Goal: Information Seeking & Learning: Learn about a topic

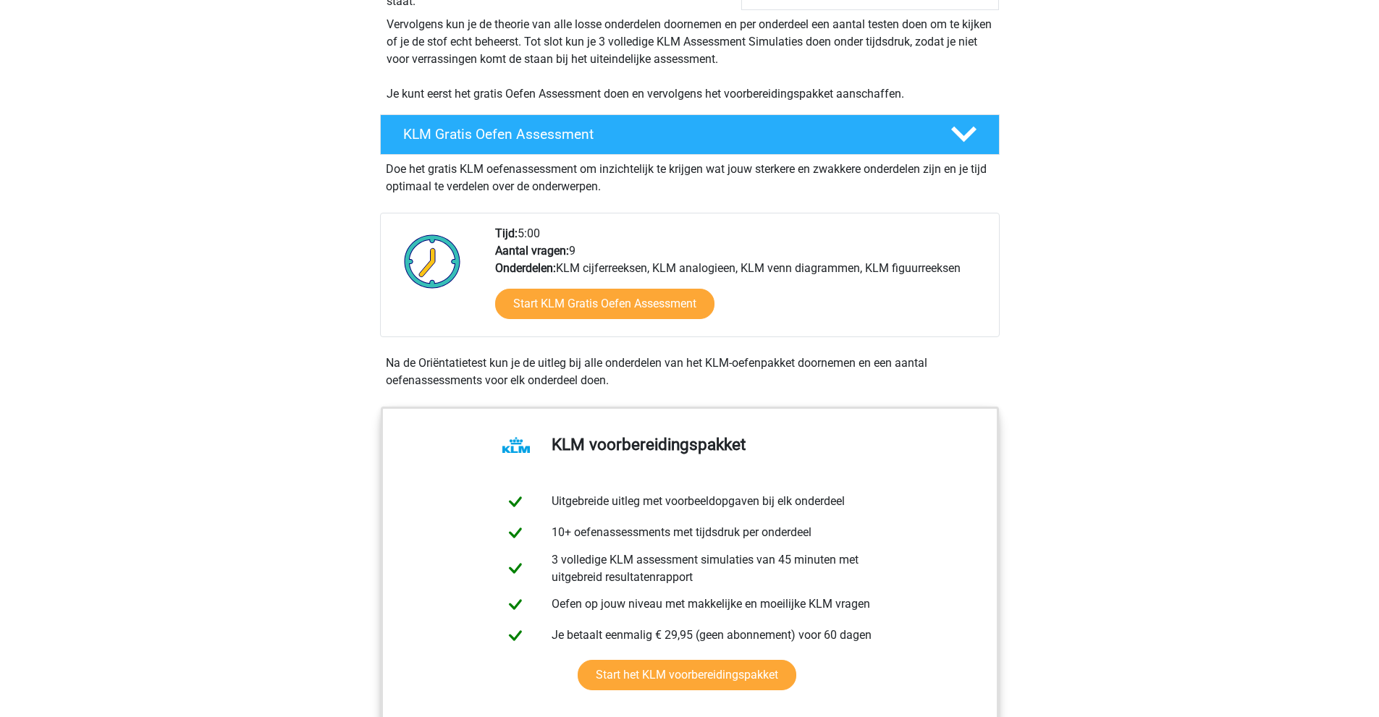
scroll to position [289, 0]
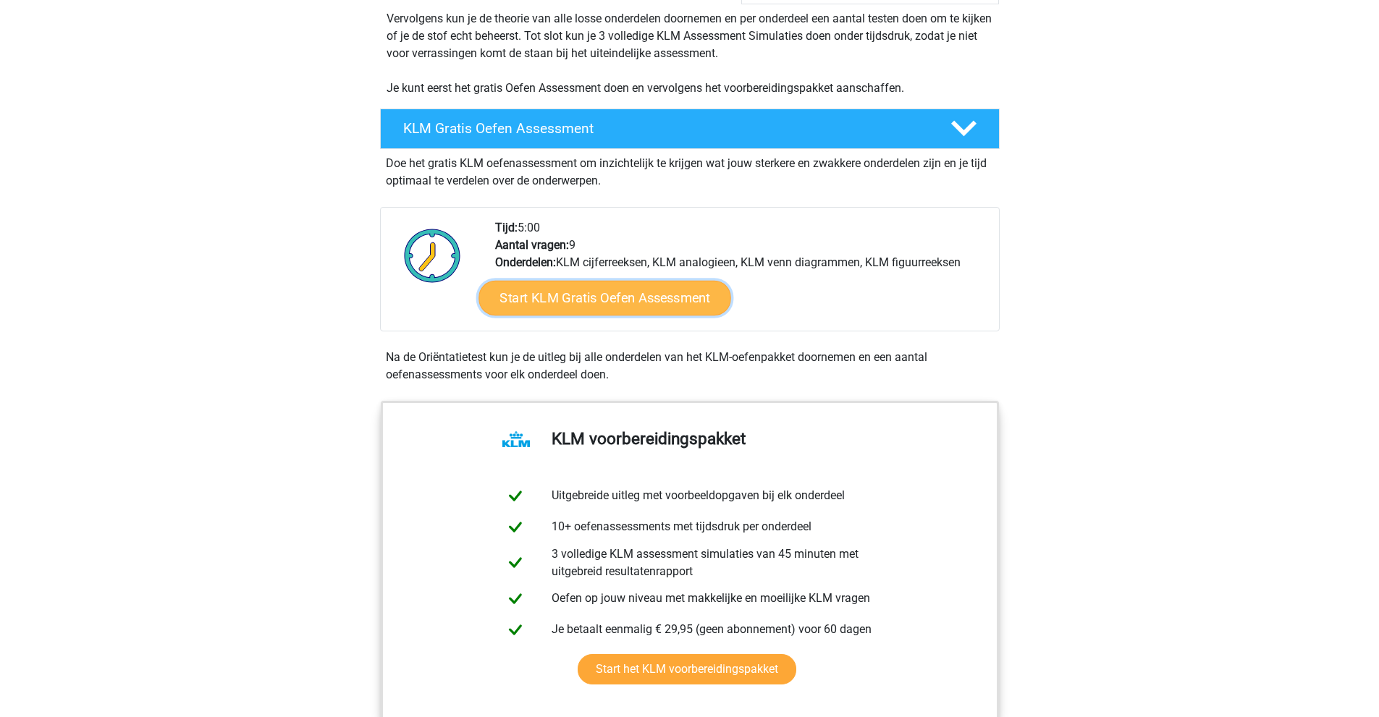
click at [578, 301] on link "Start KLM Gratis Oefen Assessment" at bounding box center [604, 297] width 252 height 35
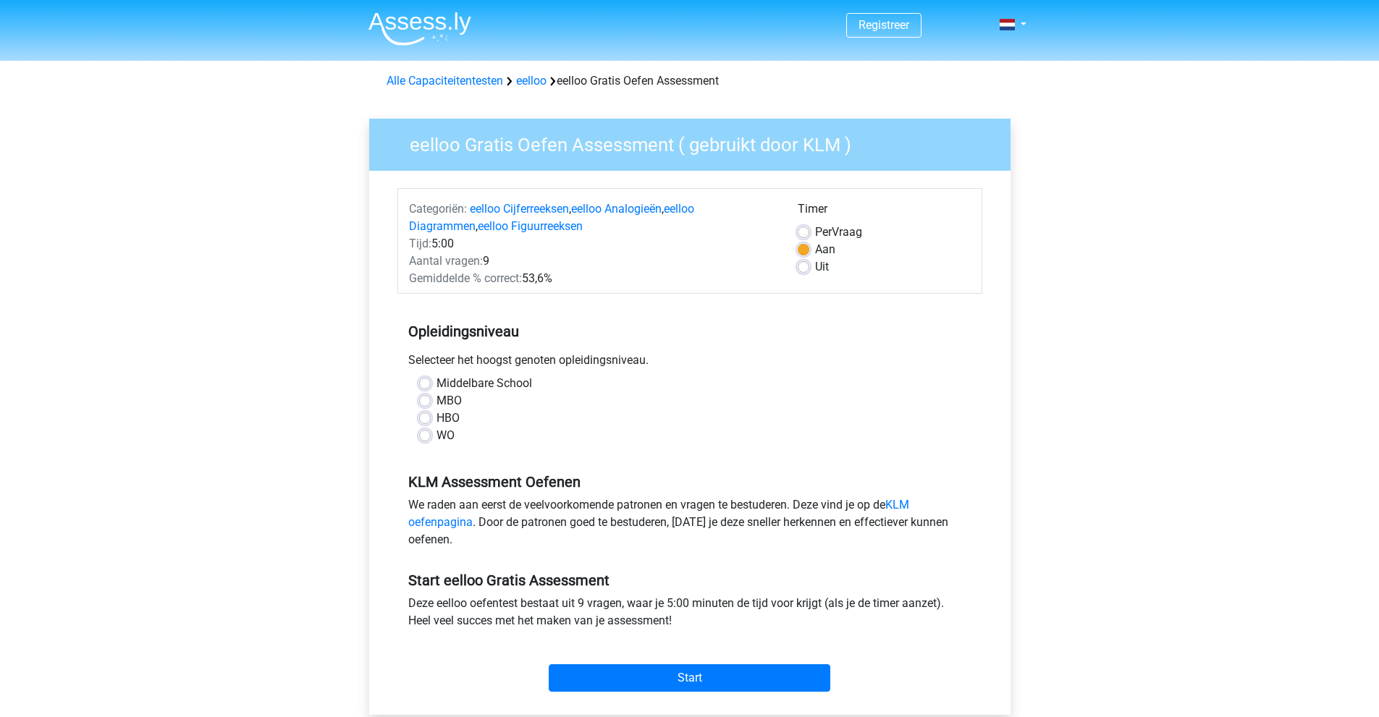
click at [436, 381] on label "Middelbare School" at bounding box center [484, 383] width 96 height 17
click at [426, 381] on input "Middelbare School" at bounding box center [425, 382] width 12 height 14
radio input "true"
click at [436, 381] on label "Middelbare School" at bounding box center [484, 383] width 96 height 17
click at [426, 381] on input "Middelbare School" at bounding box center [425, 382] width 12 height 14
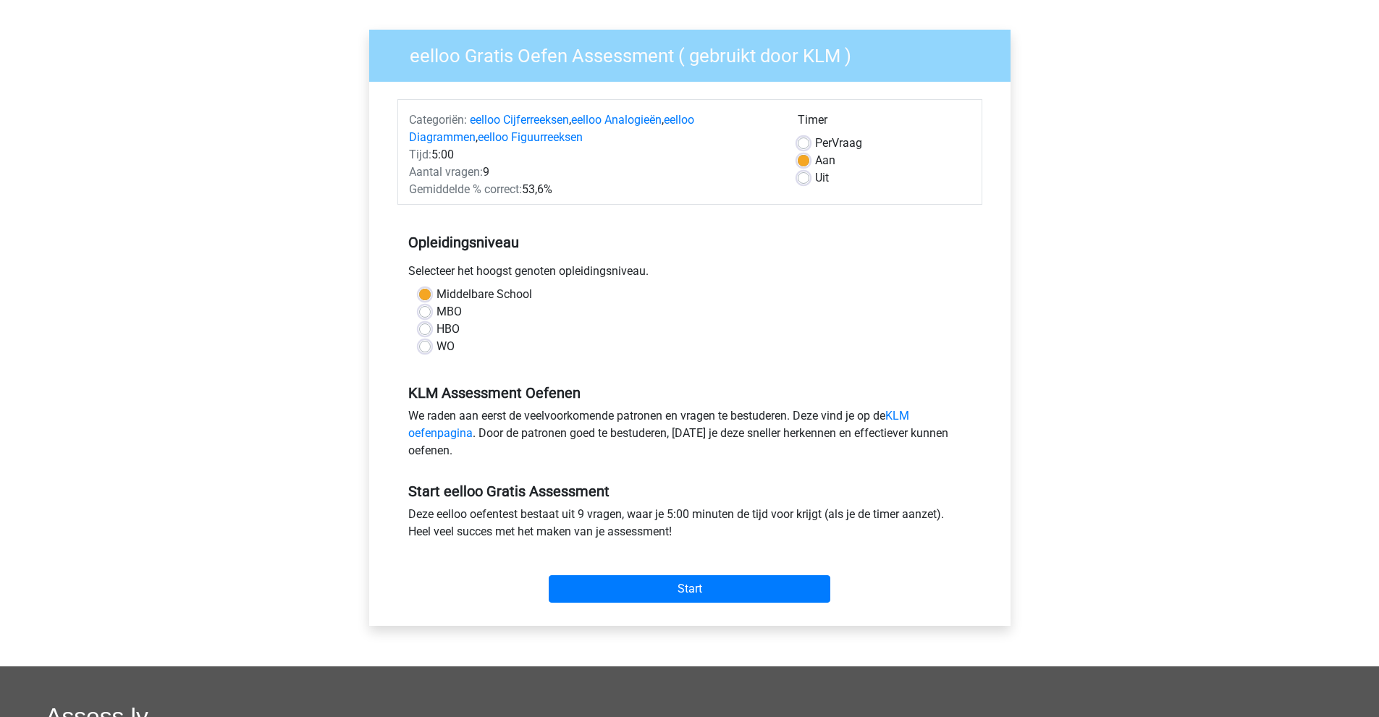
scroll to position [72, 0]
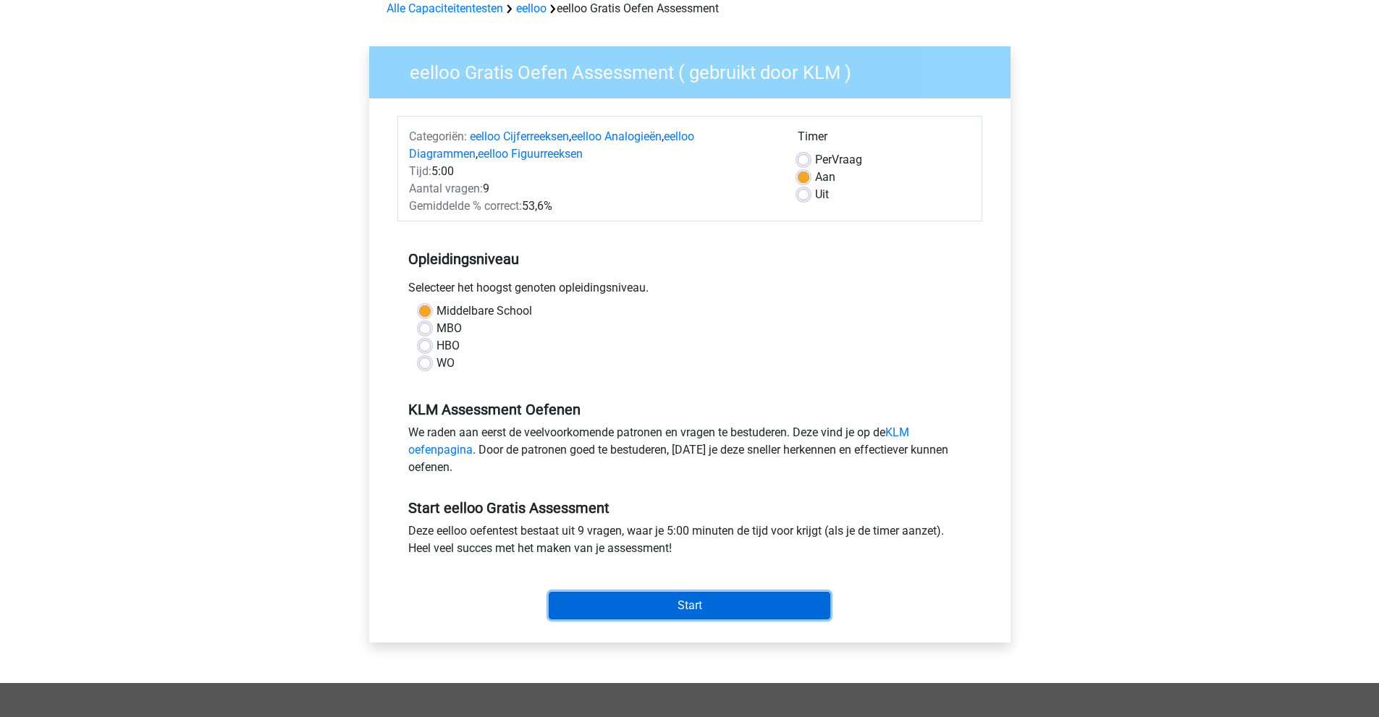
click at [729, 614] on input "Start" at bounding box center [690, 606] width 282 height 28
click at [900, 436] on link "KLM oefenpagina" at bounding box center [658, 441] width 501 height 31
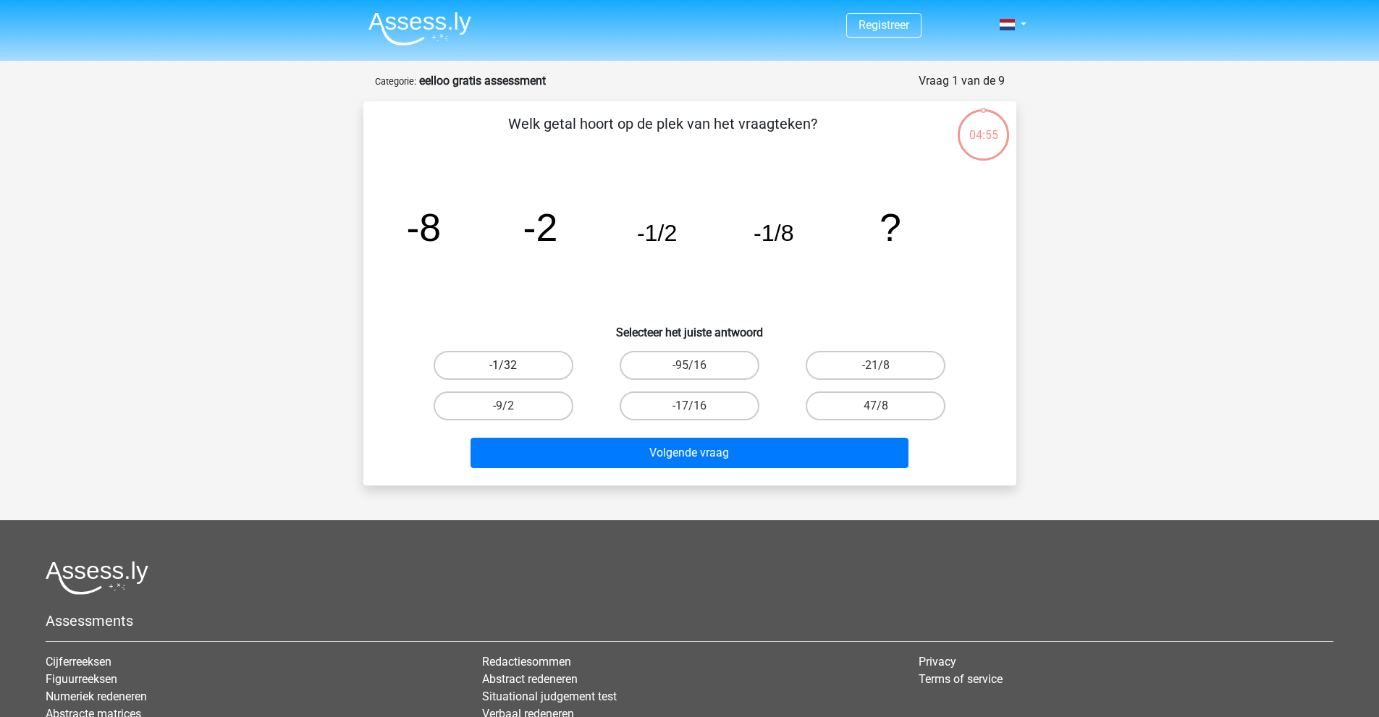
click at [523, 367] on label "-1/32" at bounding box center [503, 365] width 140 height 29
click at [512, 367] on input "-1/32" at bounding box center [507, 369] width 9 height 9
radio input "true"
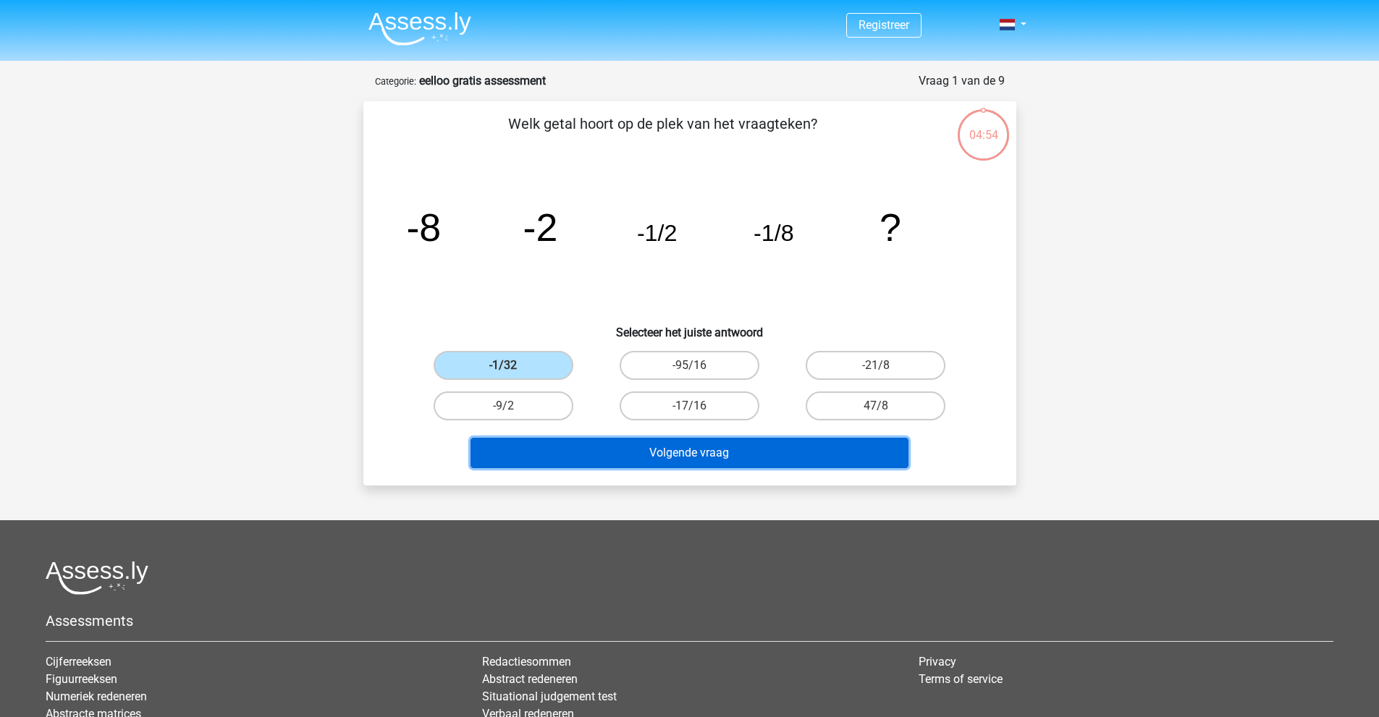
click at [638, 455] on button "Volgende vraag" at bounding box center [689, 453] width 438 height 30
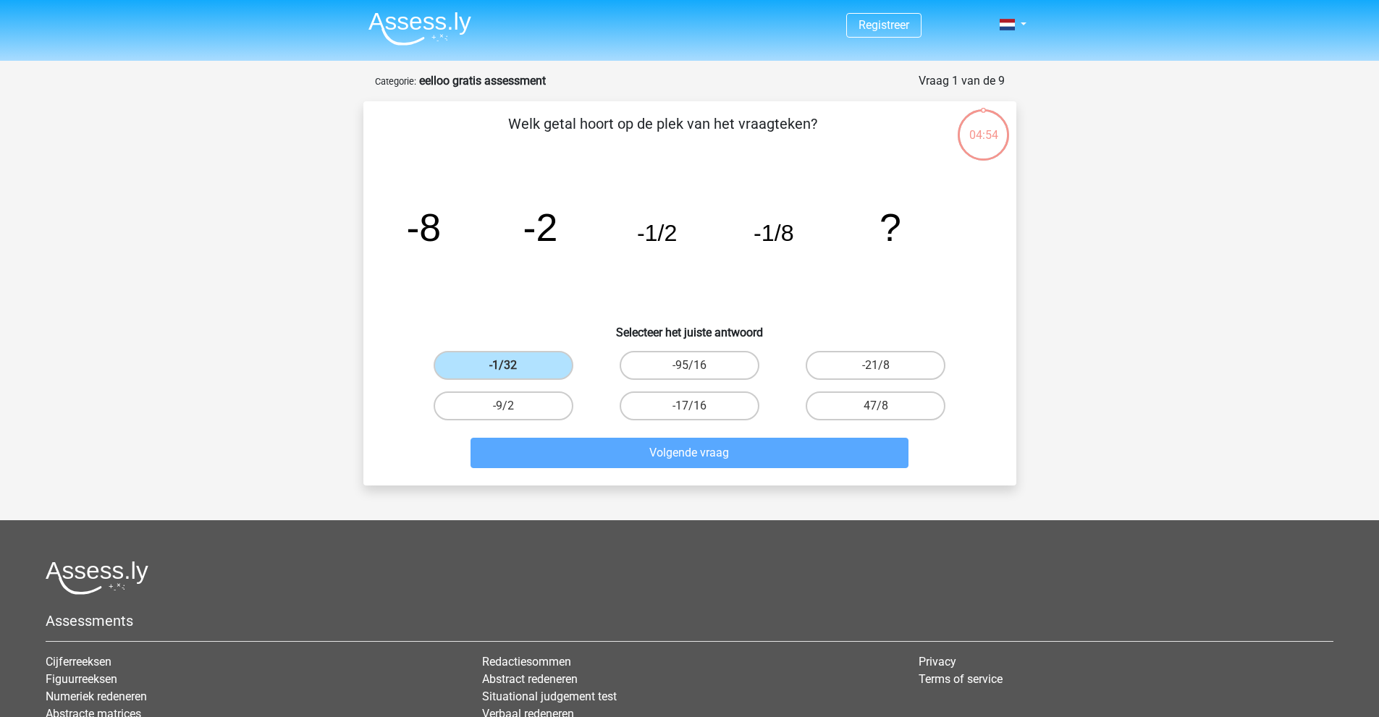
scroll to position [39, 0]
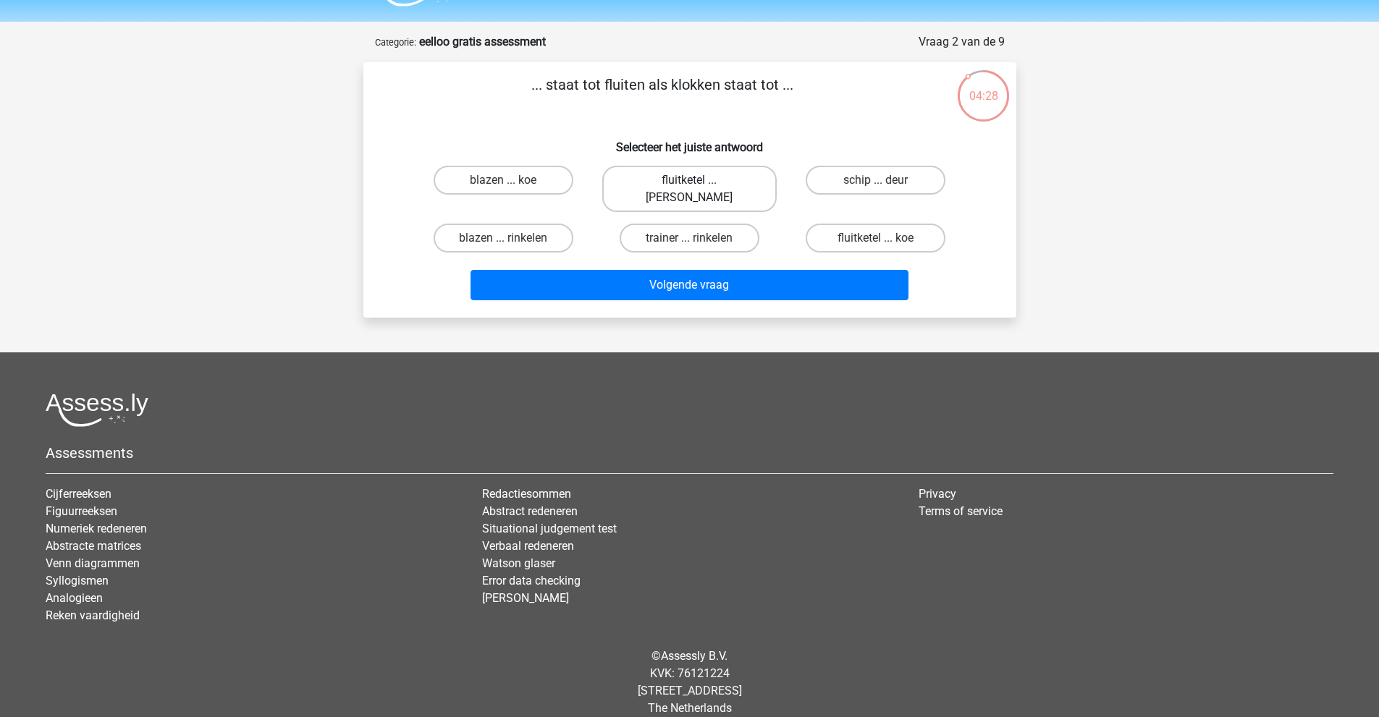
click at [718, 185] on label "fluitketel ... luiden" at bounding box center [689, 189] width 174 height 46
click at [698, 185] on input "fluitketel ... luiden" at bounding box center [693, 184] width 9 height 9
radio input "true"
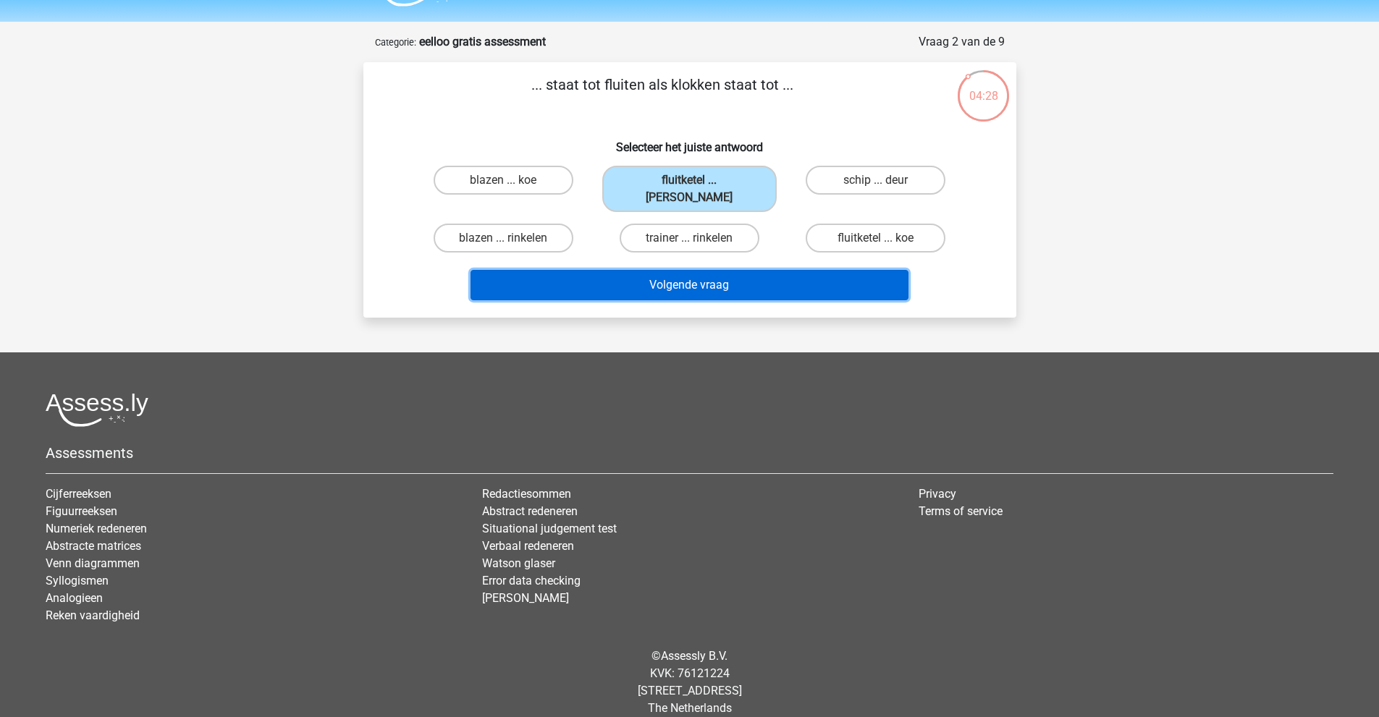
click at [734, 276] on button "Volgende vraag" at bounding box center [689, 285] width 438 height 30
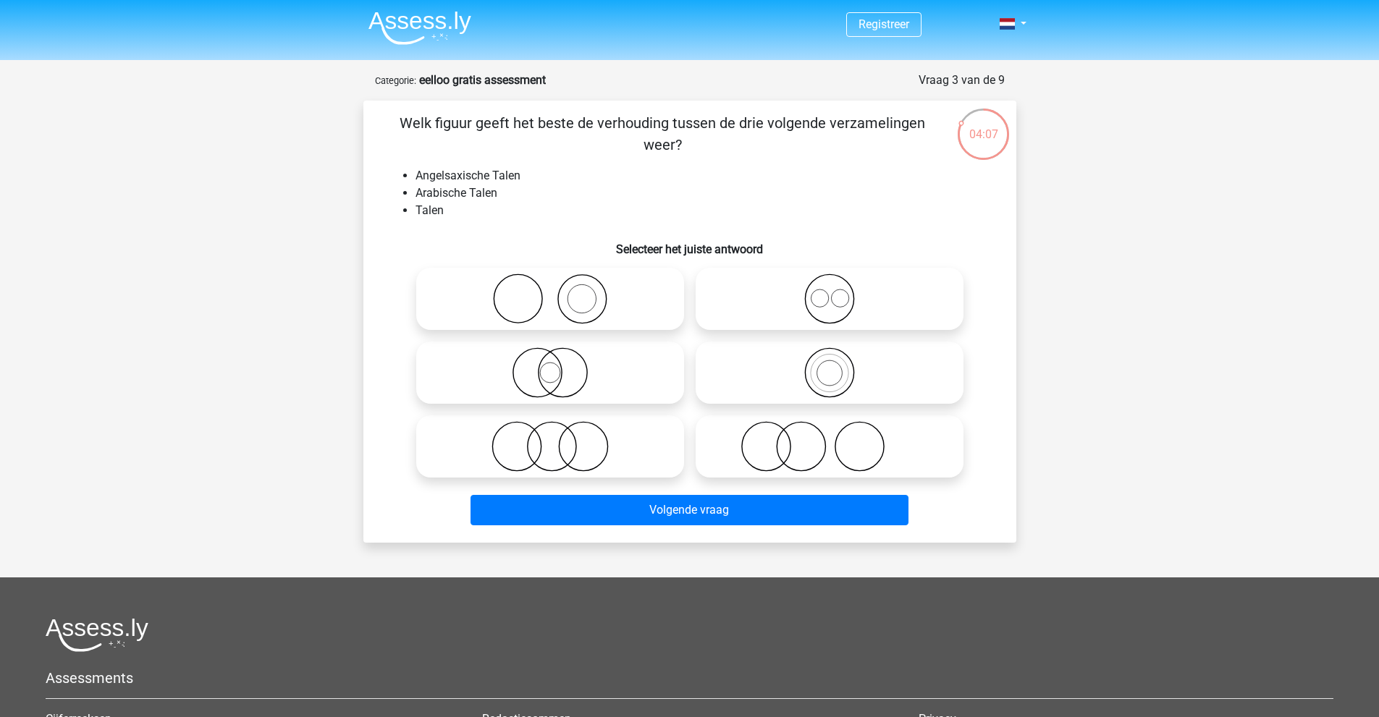
scroll to position [0, 0]
click at [992, 123] on div "04:06" at bounding box center [983, 126] width 54 height 36
click at [979, 140] on div "04:06" at bounding box center [983, 126] width 54 height 36
click at [568, 378] on icon at bounding box center [550, 373] width 256 height 51
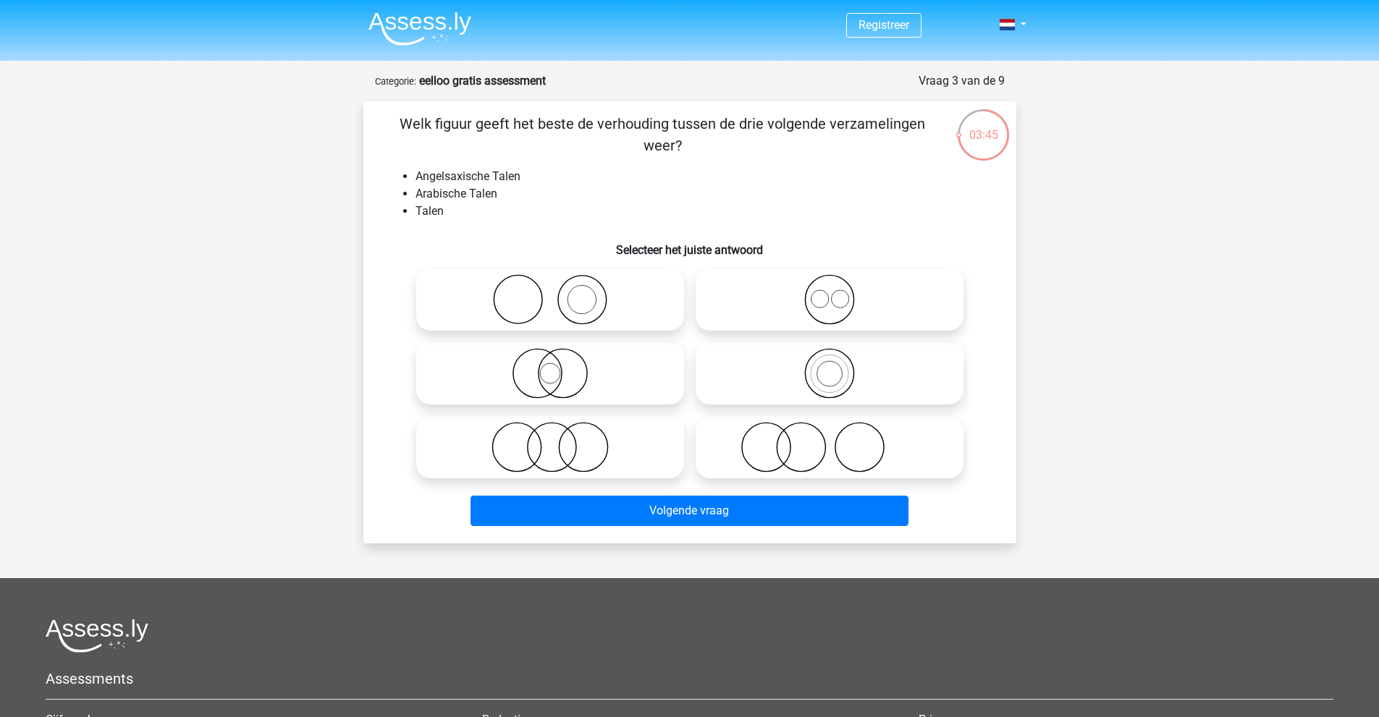
click at [559, 366] on input "radio" at bounding box center [554, 361] width 9 height 9
radio input "true"
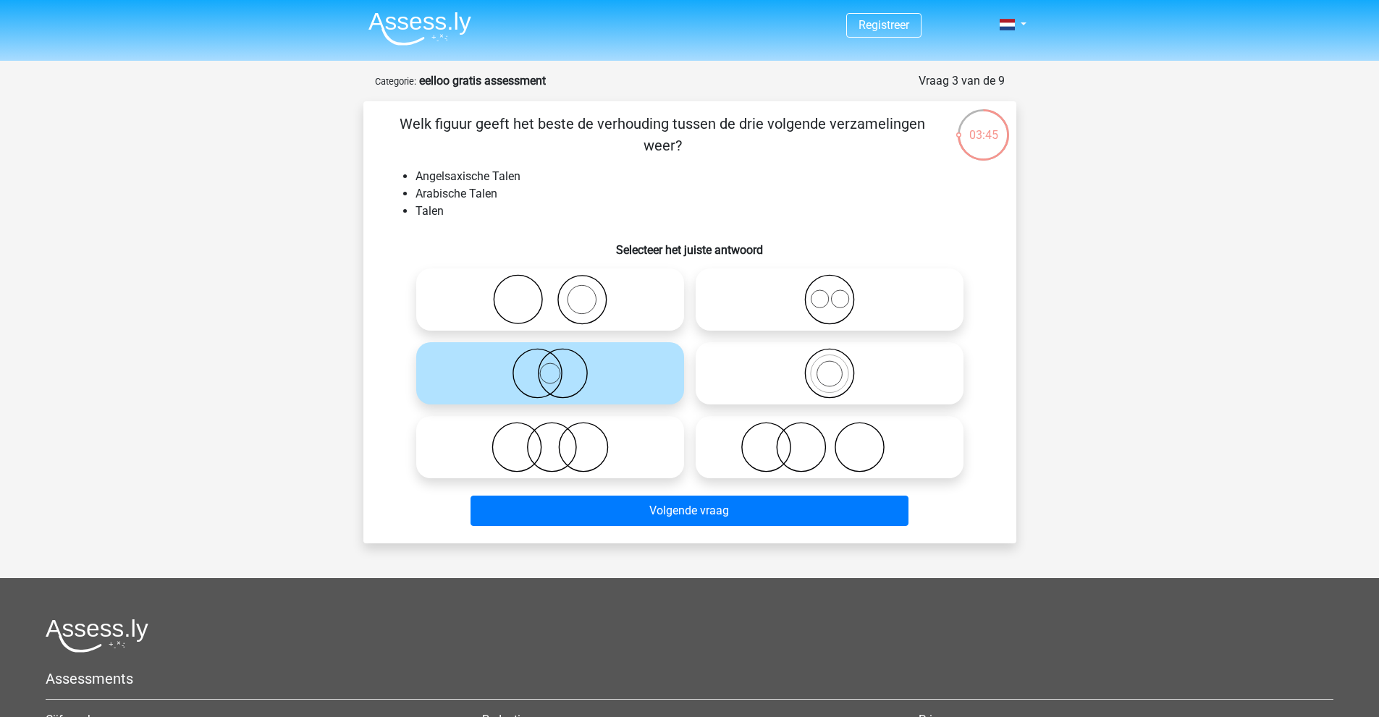
click at [568, 378] on icon at bounding box center [550, 373] width 256 height 51
click at [559, 366] on input "radio" at bounding box center [554, 361] width 9 height 9
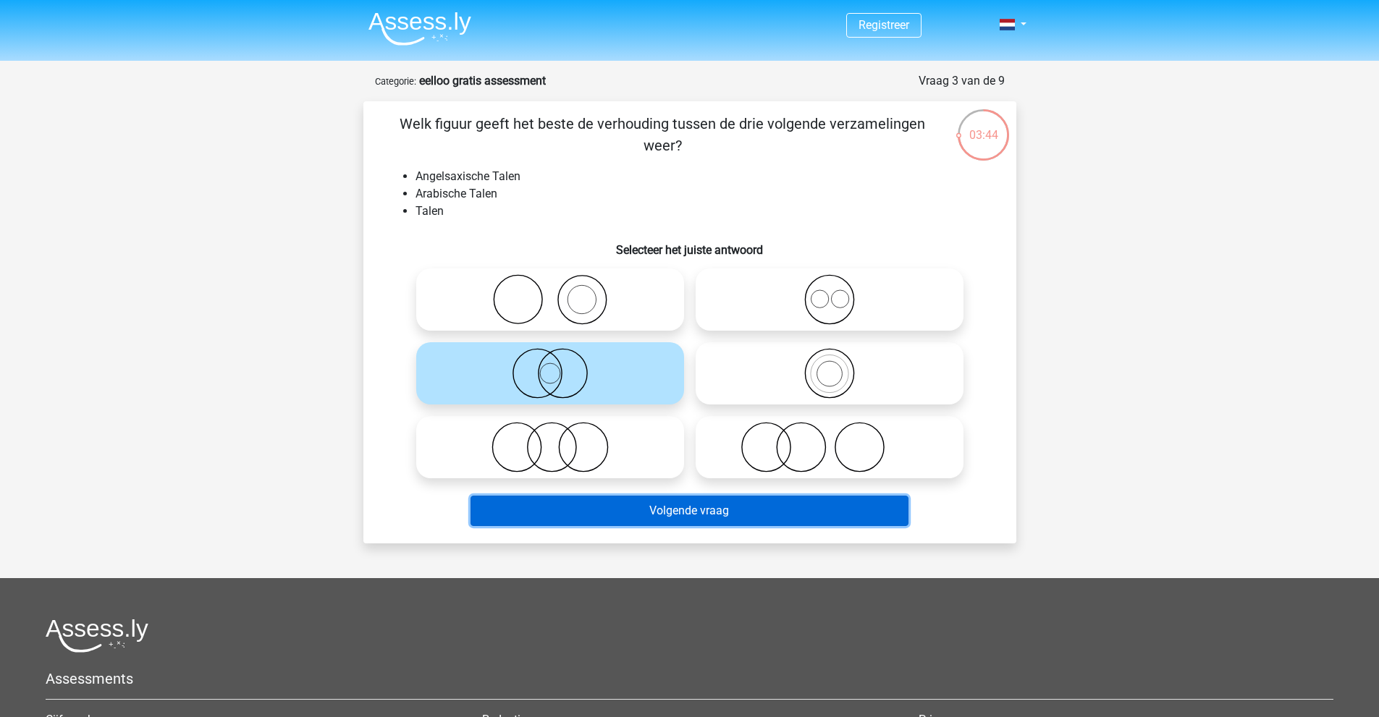
click at [678, 512] on button "Volgende vraag" at bounding box center [689, 511] width 438 height 30
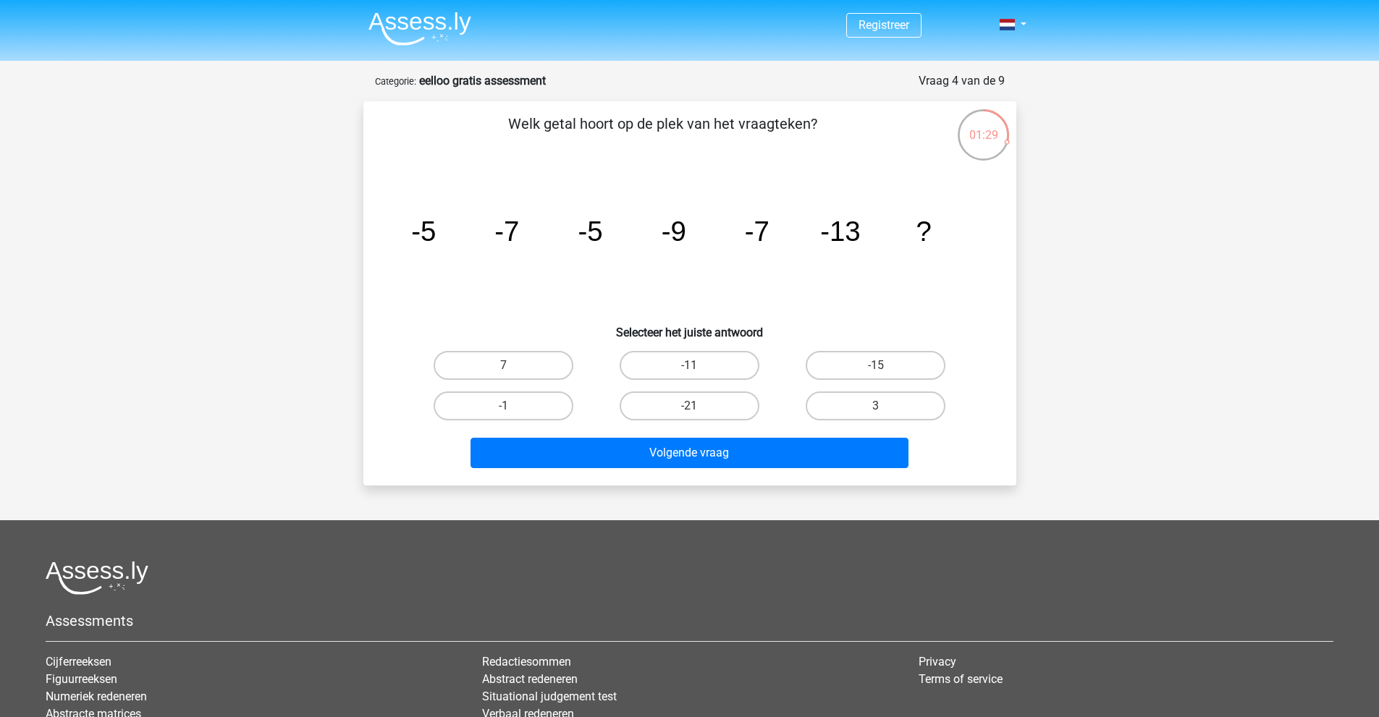
click at [697, 407] on input "-21" at bounding box center [693, 410] width 9 height 9
radio input "true"
click at [697, 407] on input "-21" at bounding box center [693, 410] width 9 height 9
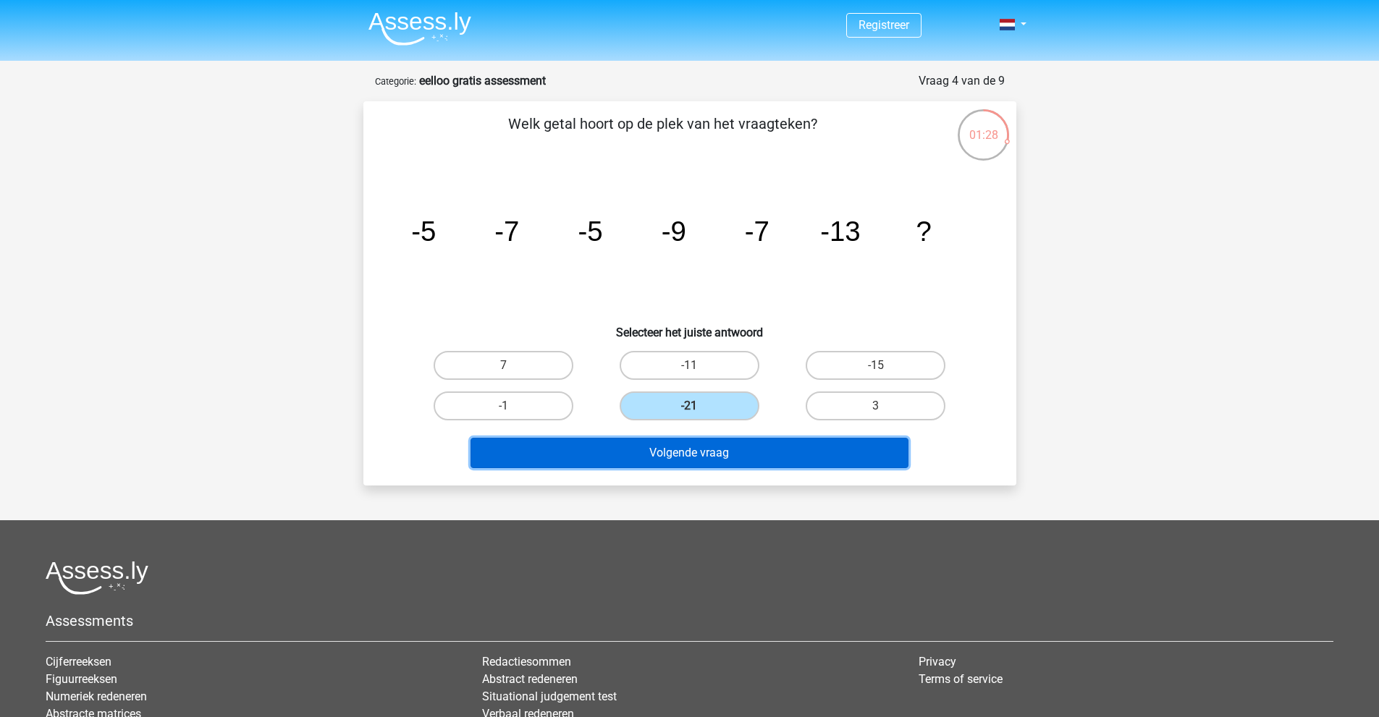
click at [681, 460] on button "Volgende vraag" at bounding box center [689, 453] width 438 height 30
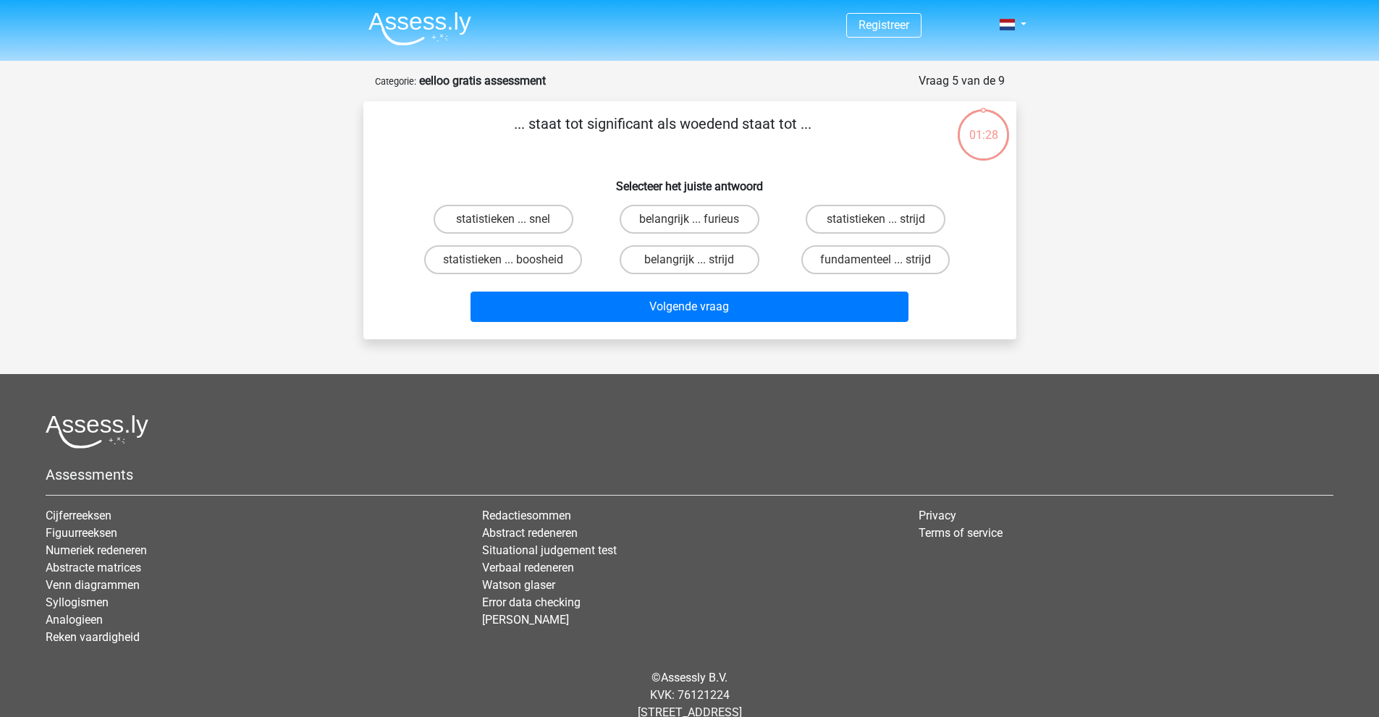
scroll to position [39, 0]
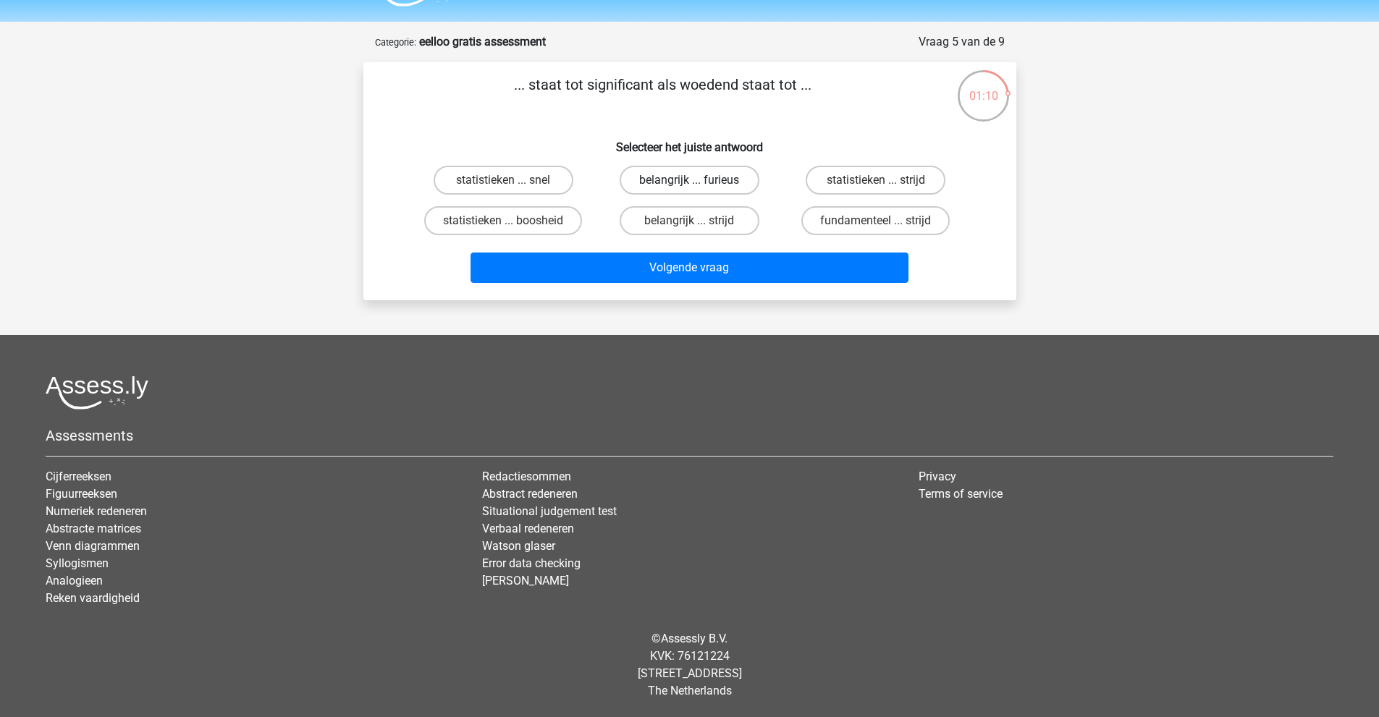
click at [701, 185] on label "belangrijk ... furieus" at bounding box center [689, 180] width 140 height 29
click at [698, 185] on input "belangrijk ... furieus" at bounding box center [693, 184] width 9 height 9
radio input "true"
click at [701, 185] on label "belangrijk ... furieus" at bounding box center [689, 180] width 140 height 29
click at [698, 185] on input "belangrijk ... furieus" at bounding box center [693, 184] width 9 height 9
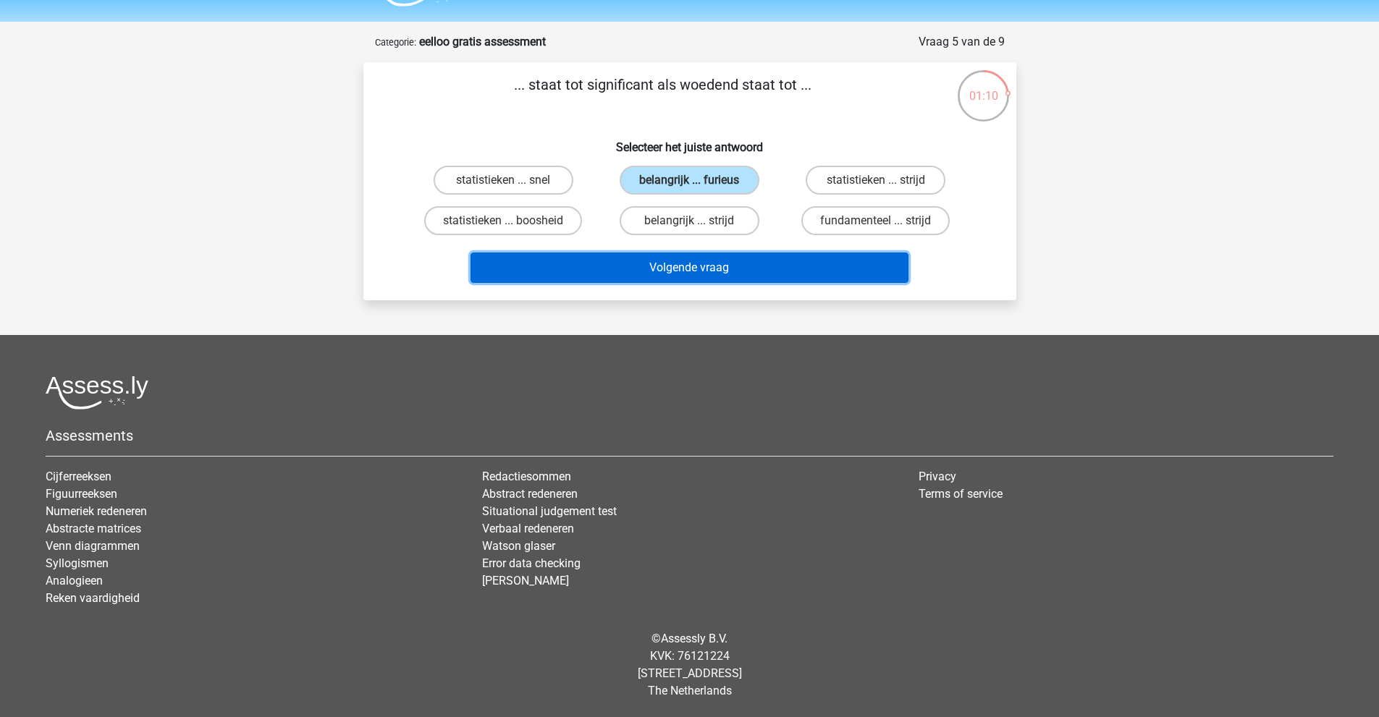
click at [720, 262] on button "Volgende vraag" at bounding box center [689, 268] width 438 height 30
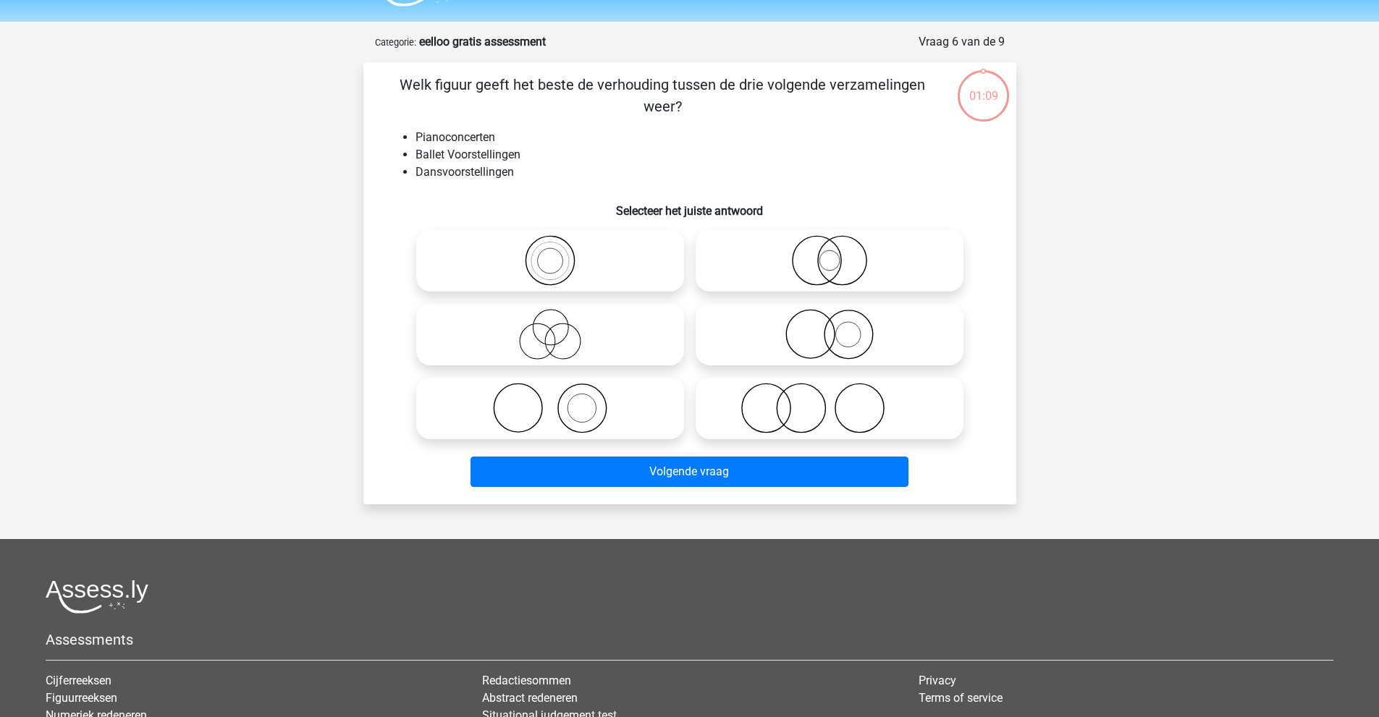
scroll to position [72, 0]
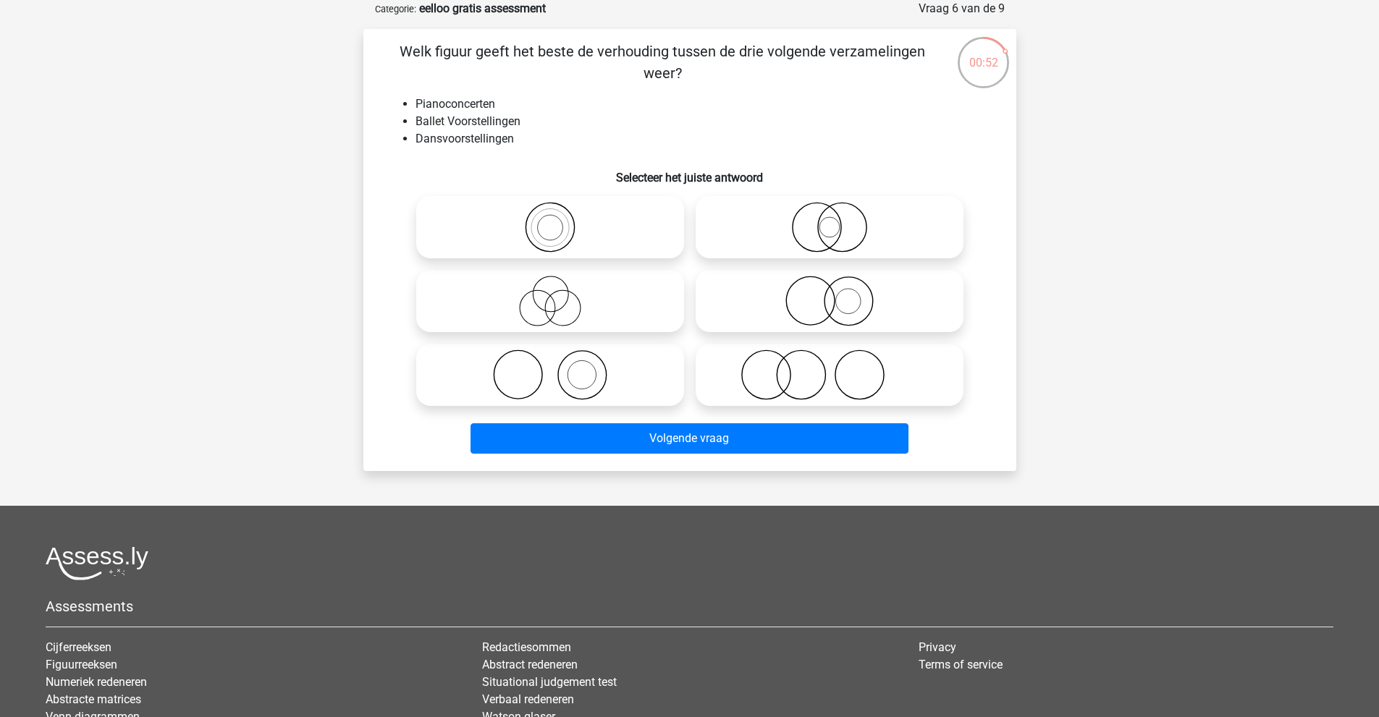
click at [600, 300] on icon at bounding box center [550, 301] width 256 height 51
click at [559, 294] on input "radio" at bounding box center [554, 288] width 9 height 9
radio input "true"
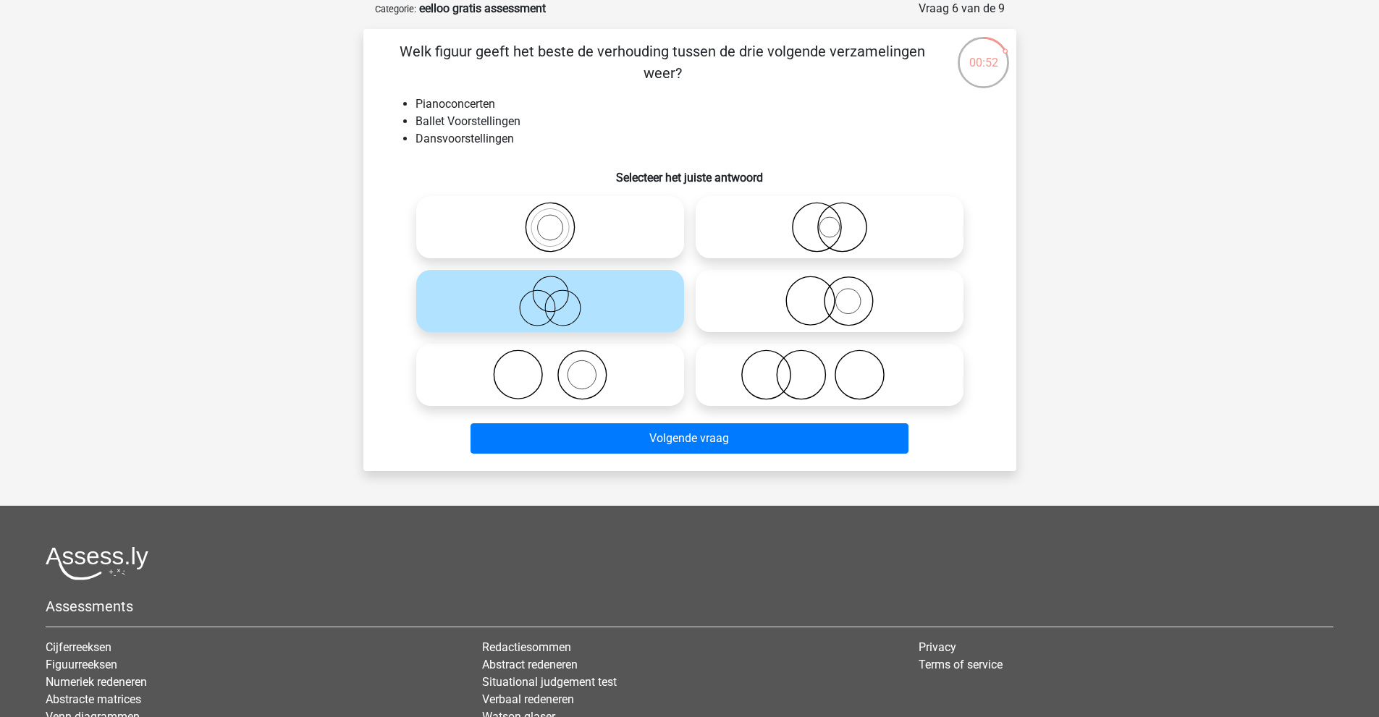
click at [600, 300] on icon at bounding box center [550, 301] width 256 height 51
click at [559, 294] on input "radio" at bounding box center [554, 288] width 9 height 9
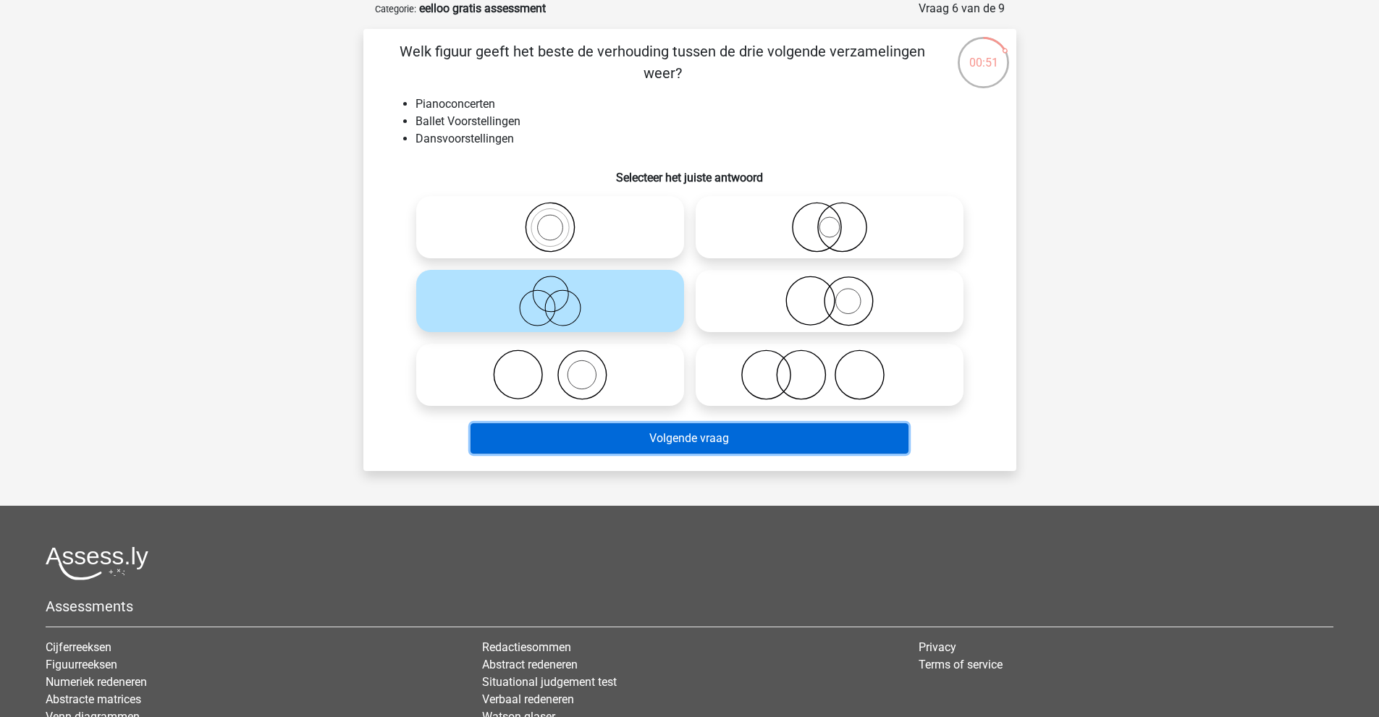
click at [713, 436] on button "Volgende vraag" at bounding box center [689, 438] width 438 height 30
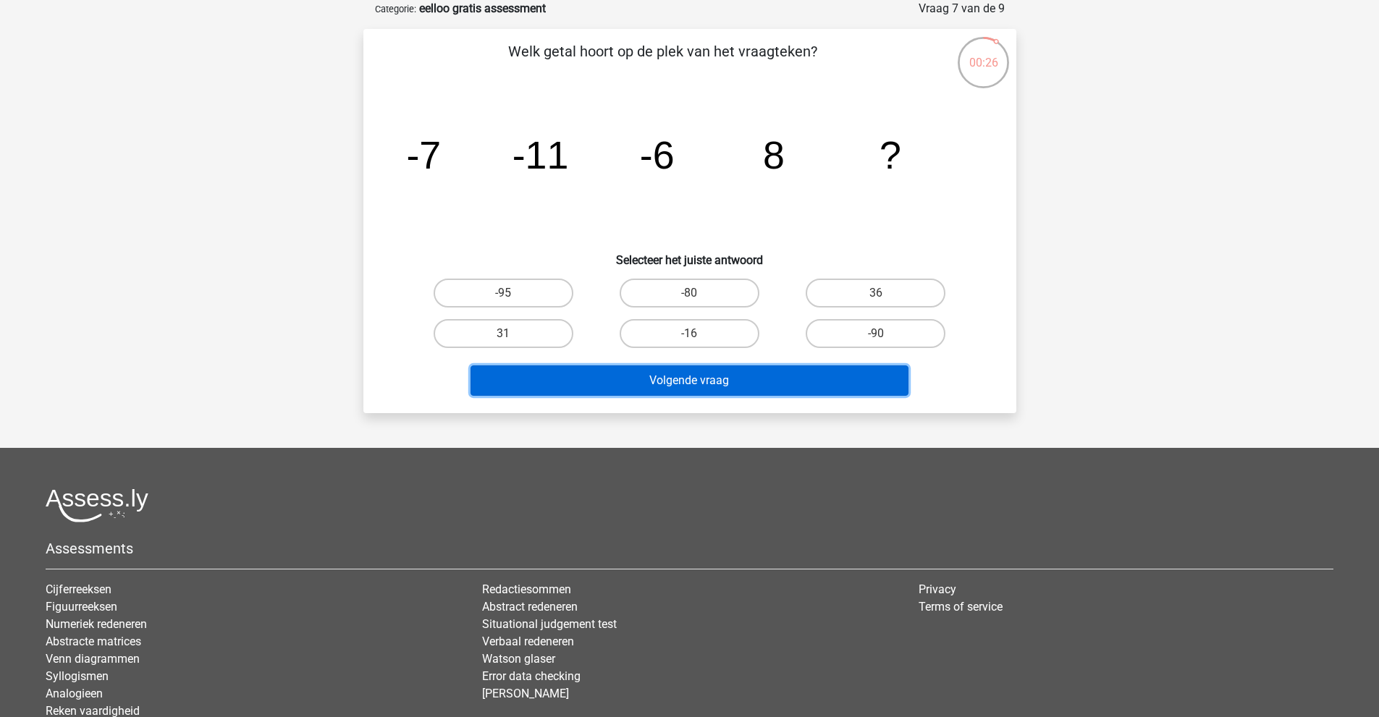
click at [748, 388] on button "Volgende vraag" at bounding box center [689, 380] width 438 height 30
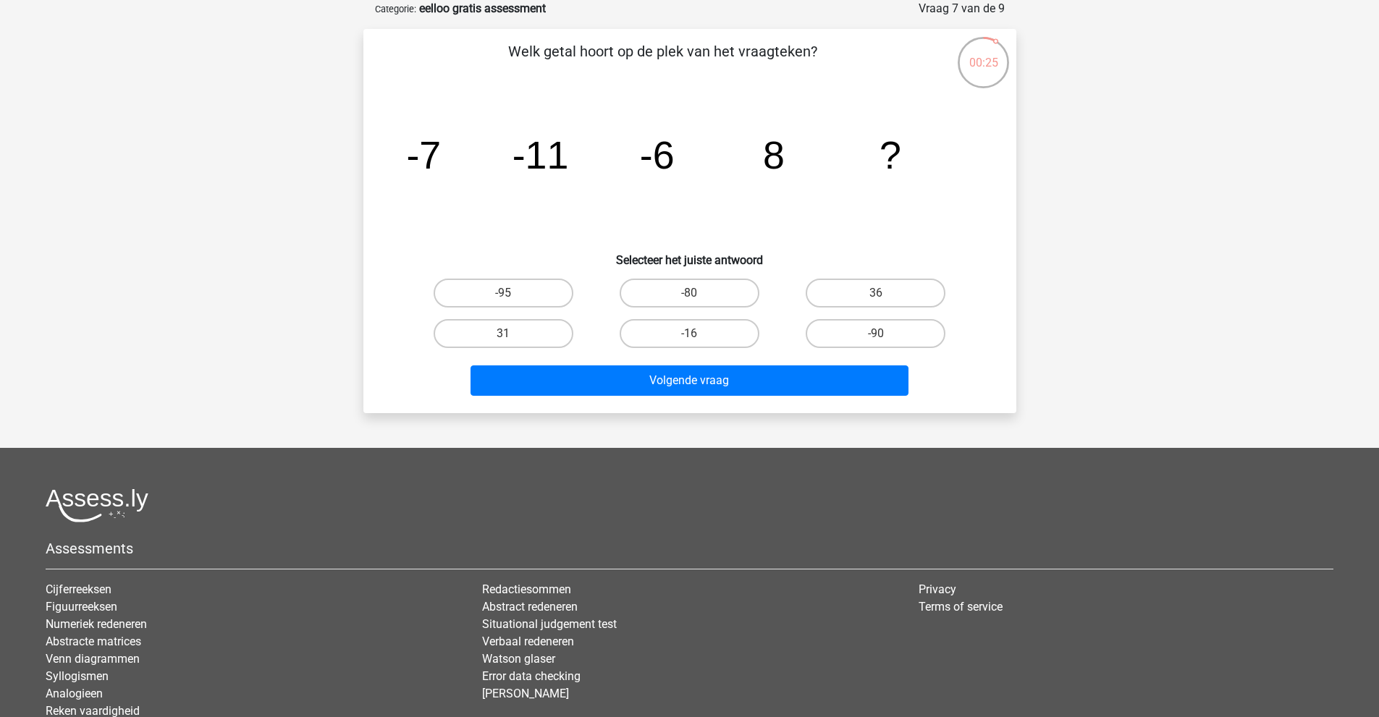
click at [613, 239] on icon "image/svg+xml -7 -11 -6 8 ?" at bounding box center [689, 169] width 583 height 146
click at [688, 216] on icon "image/svg+xml -7 -11 -6 8 ?" at bounding box center [689, 169] width 583 height 146
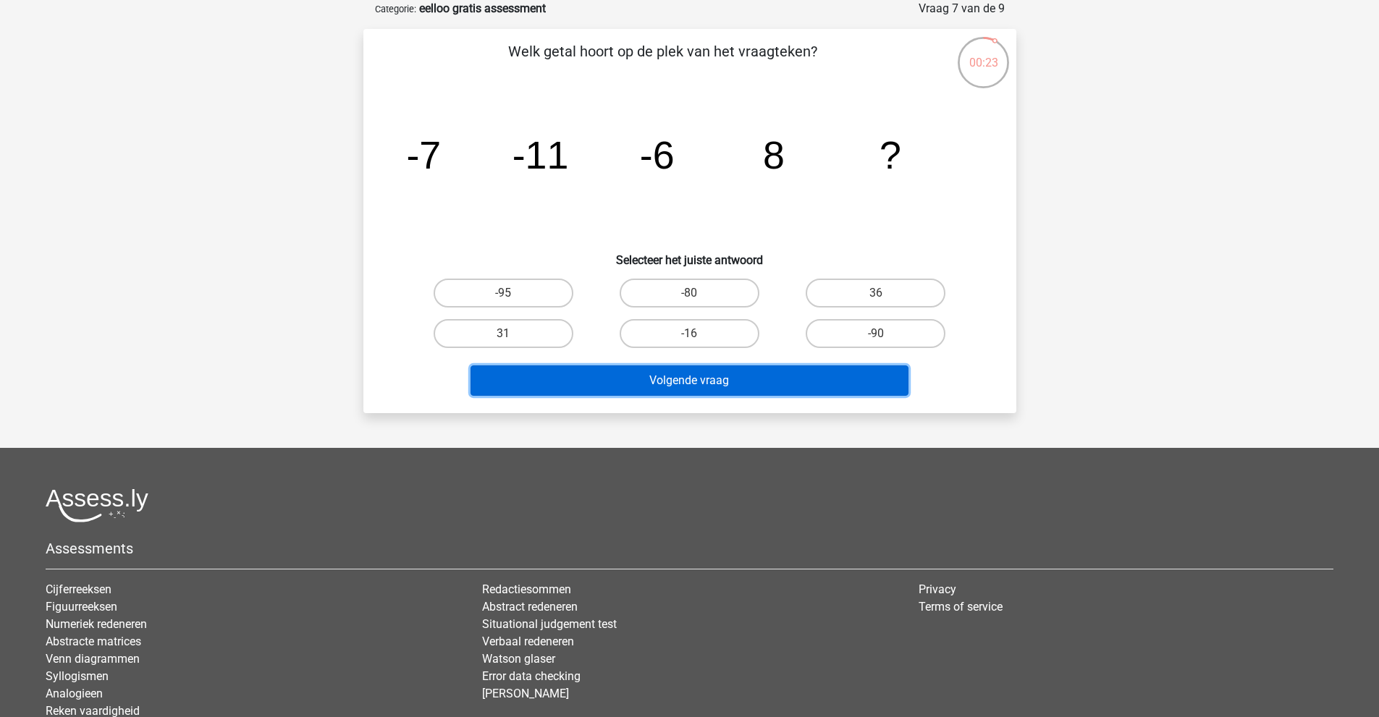
click at [674, 377] on button "Volgende vraag" at bounding box center [689, 380] width 438 height 30
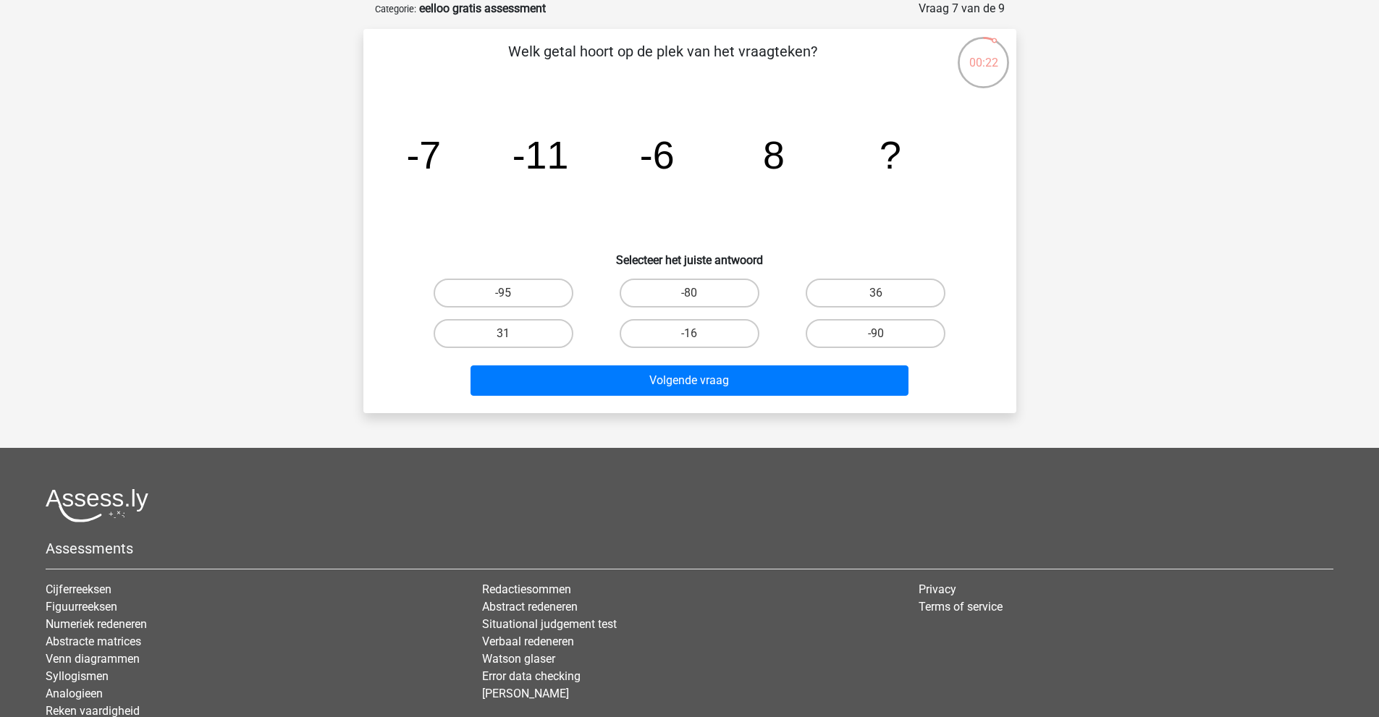
click at [551, 213] on icon "image/svg+xml -7 -11 -6 8 ?" at bounding box center [689, 169] width 583 height 146
click at [718, 320] on label "-16" at bounding box center [689, 333] width 140 height 29
click at [698, 334] on input "-16" at bounding box center [693, 338] width 9 height 9
radio input "true"
click at [738, 398] on div "Volgende vraag" at bounding box center [689, 383] width 559 height 36
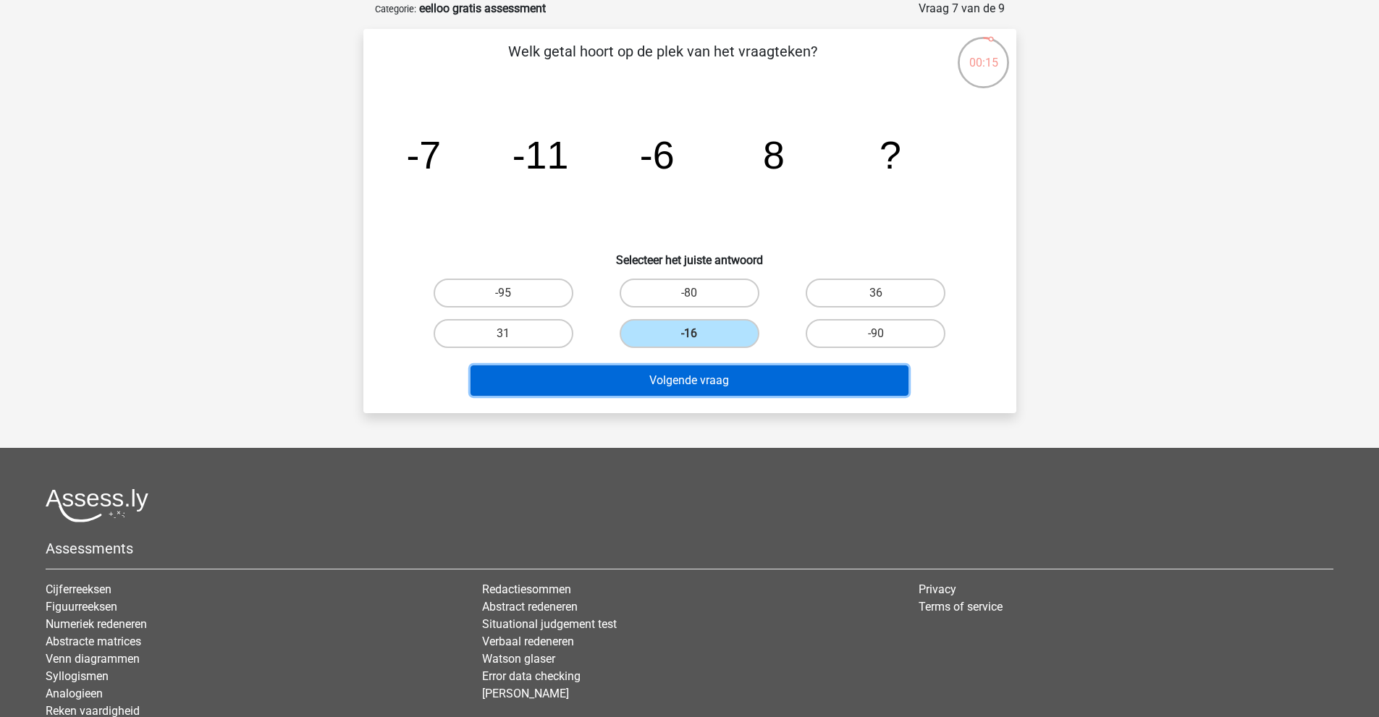
click at [739, 388] on button "Volgende vraag" at bounding box center [689, 380] width 438 height 30
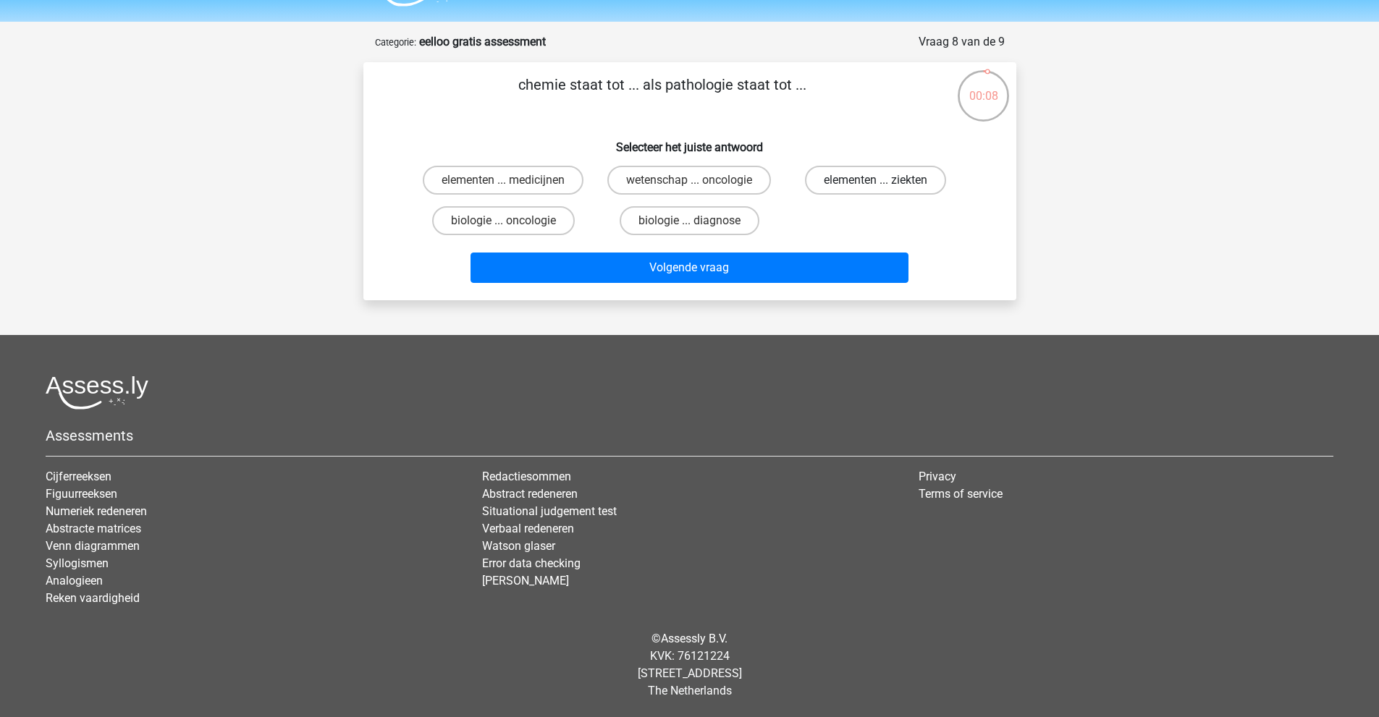
click at [890, 173] on label "elementen ... ziekten" at bounding box center [875, 180] width 141 height 29
click at [885, 180] on input "elementen ... ziekten" at bounding box center [880, 184] width 9 height 9
radio input "true"
click at [890, 173] on label "elementen ... ziekten" at bounding box center [875, 180] width 141 height 29
click at [885, 180] on input "elementen ... ziekten" at bounding box center [880, 184] width 9 height 9
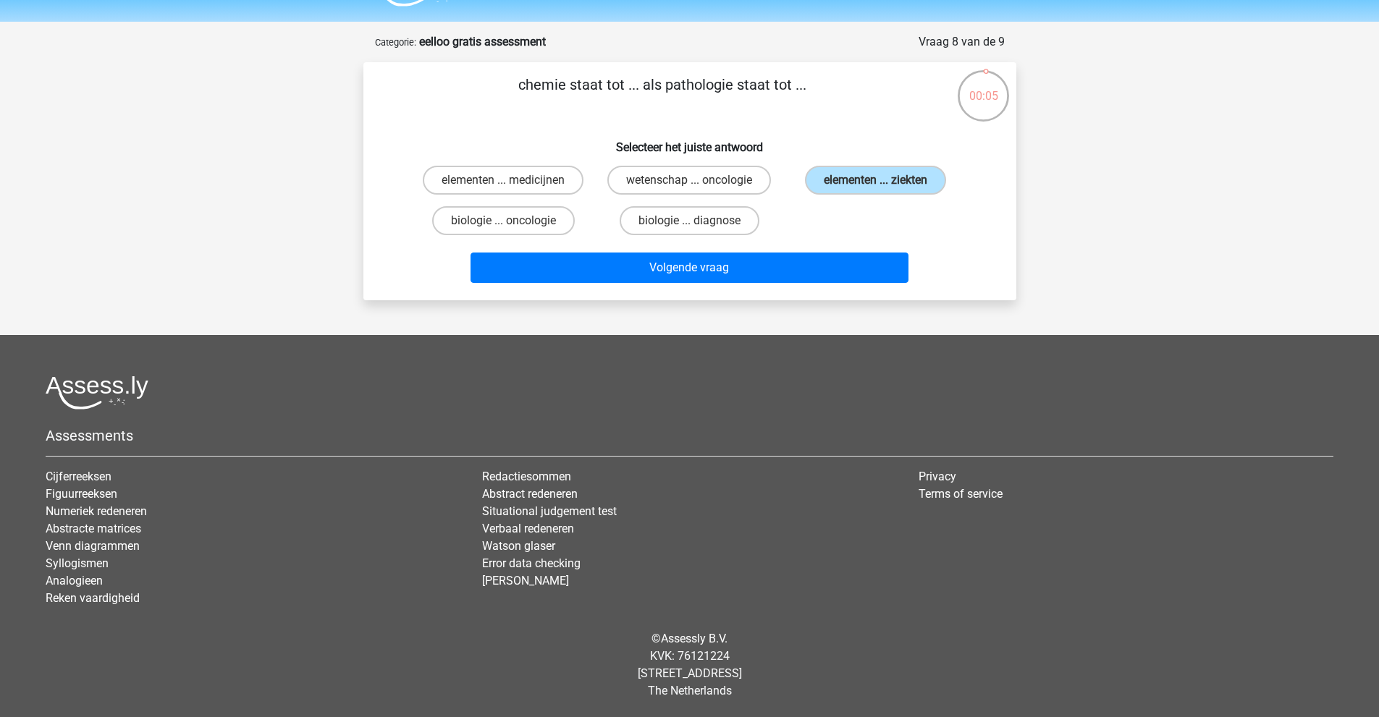
drag, startPoint x: 779, startPoint y: 211, endPoint x: 703, endPoint y: 288, distance: 108.0
click at [703, 288] on div "Volgende vraag" at bounding box center [689, 271] width 559 height 36
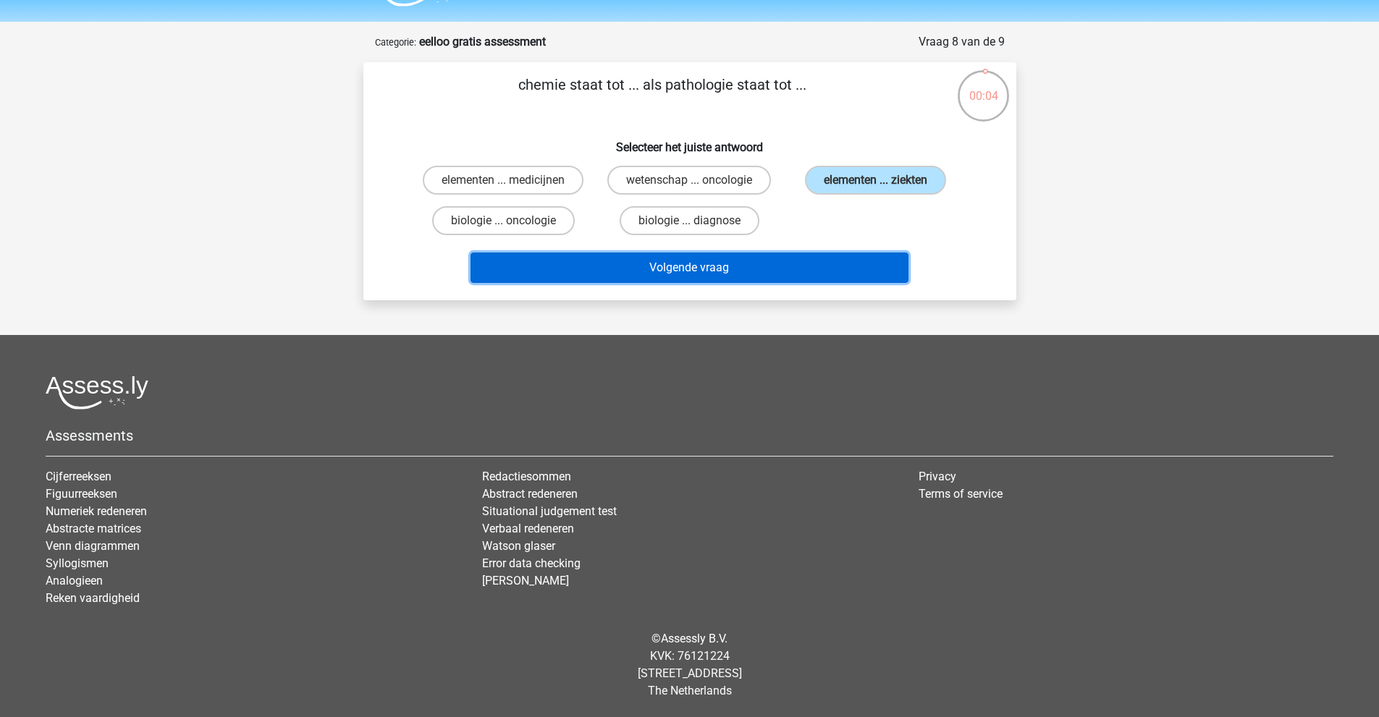
click at [679, 276] on button "Volgende vraag" at bounding box center [689, 268] width 438 height 30
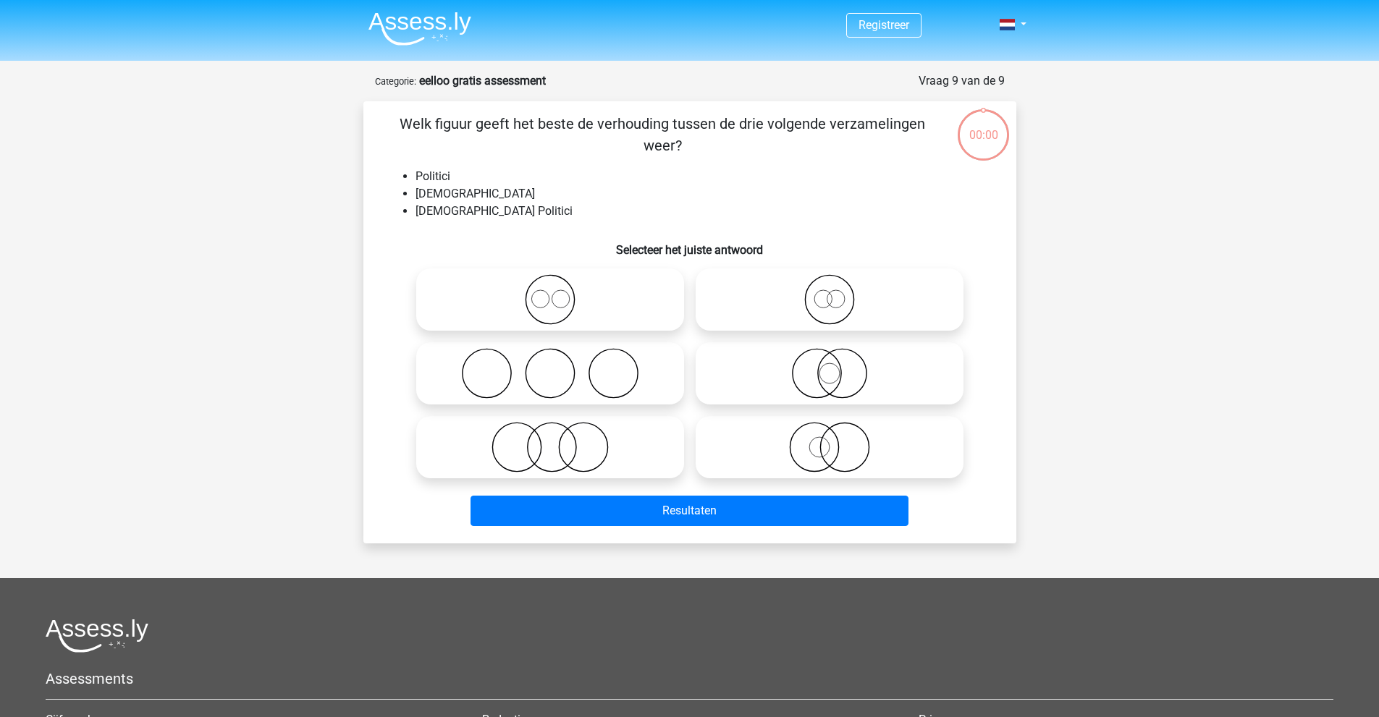
scroll to position [72, 0]
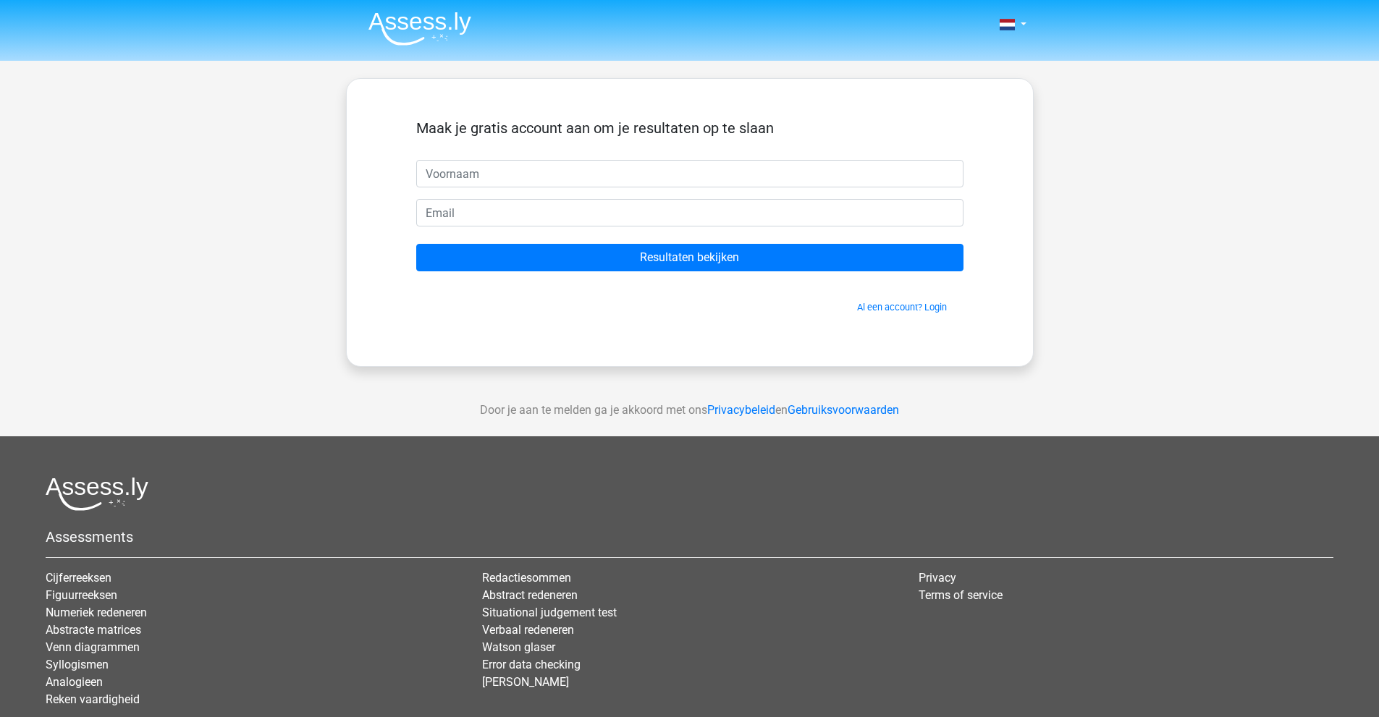
click at [614, 151] on div "Maak je gratis account aan om je resultaten op te slaan" at bounding box center [689, 139] width 547 height 41
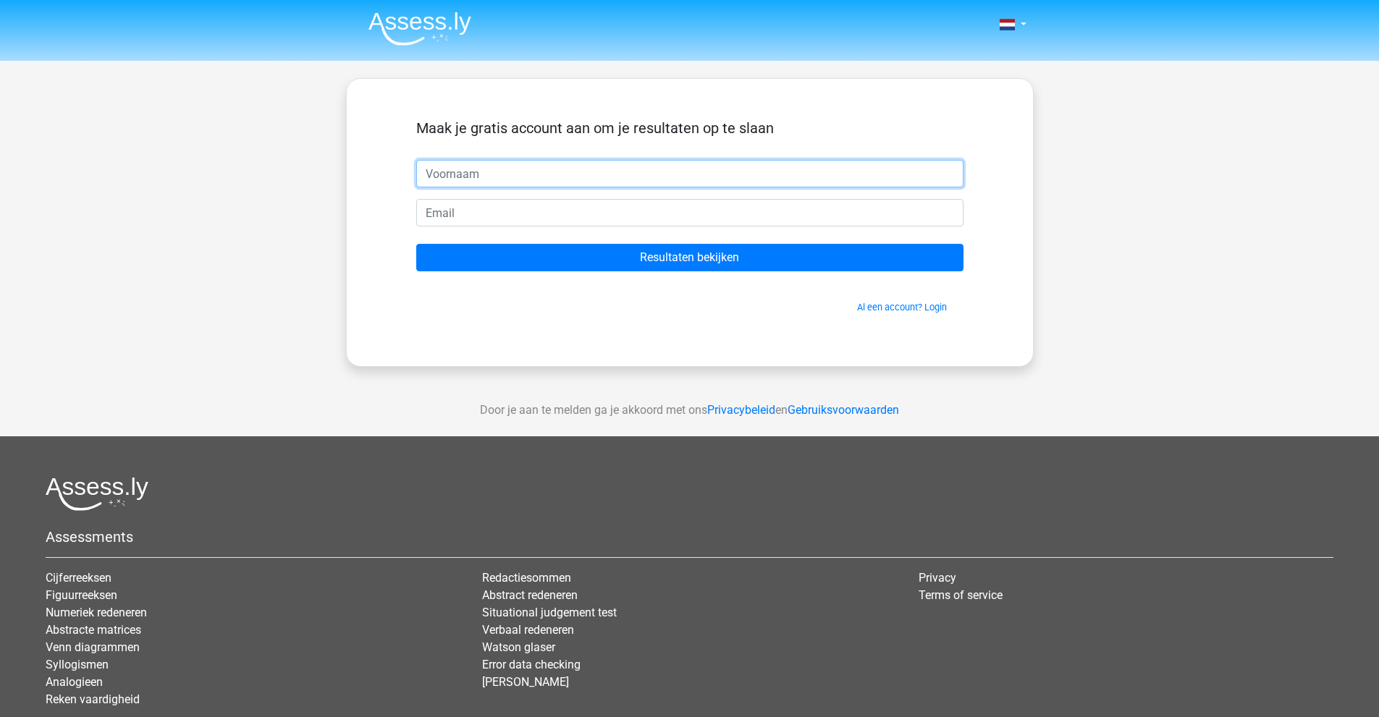
click at [627, 180] on input "text" at bounding box center [689, 174] width 547 height 28
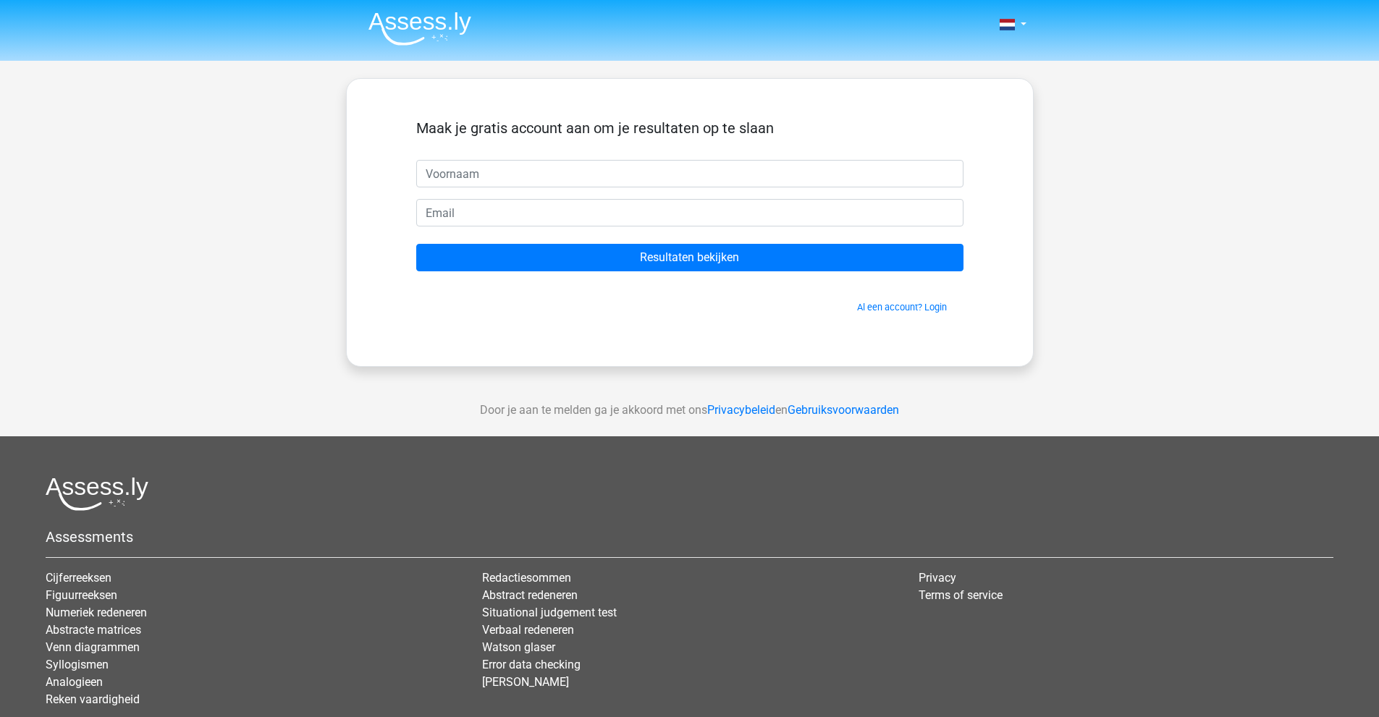
click at [416, 23] on img at bounding box center [419, 29] width 103 height 34
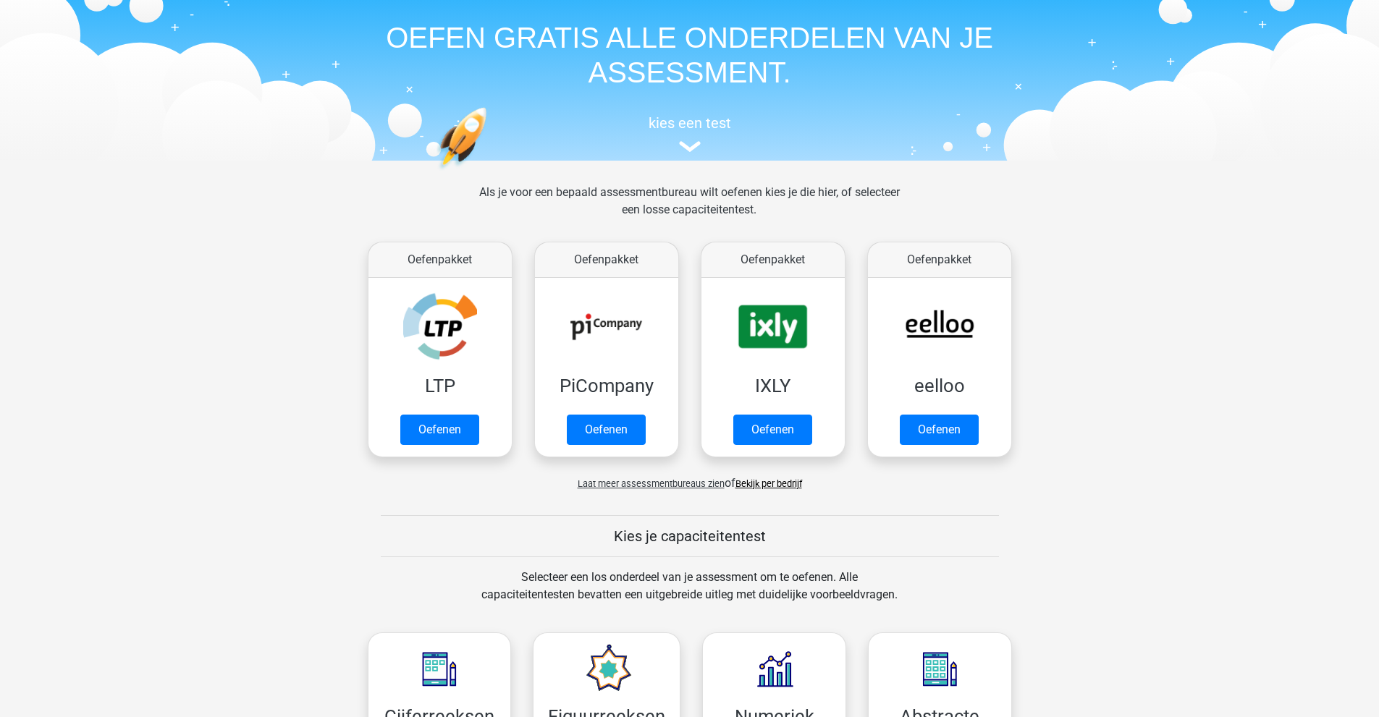
scroll to position [72, 0]
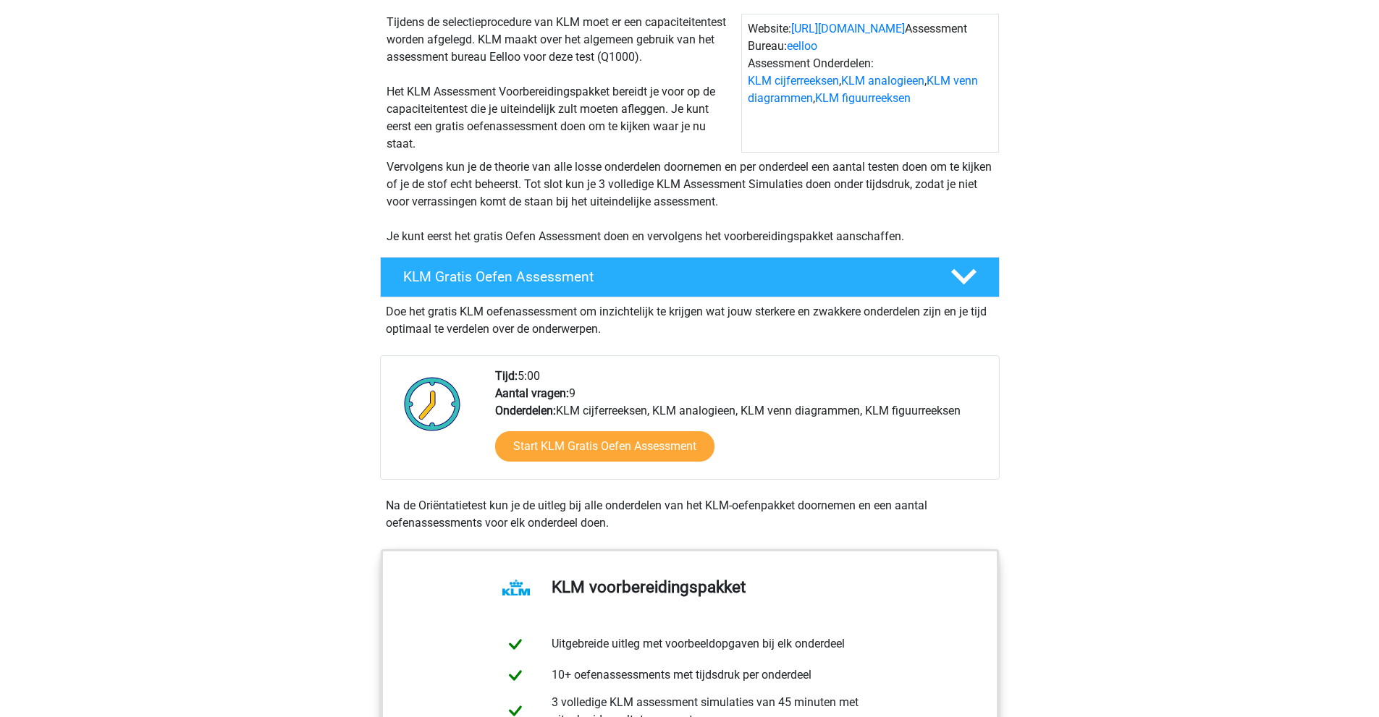
scroll to position [145, 0]
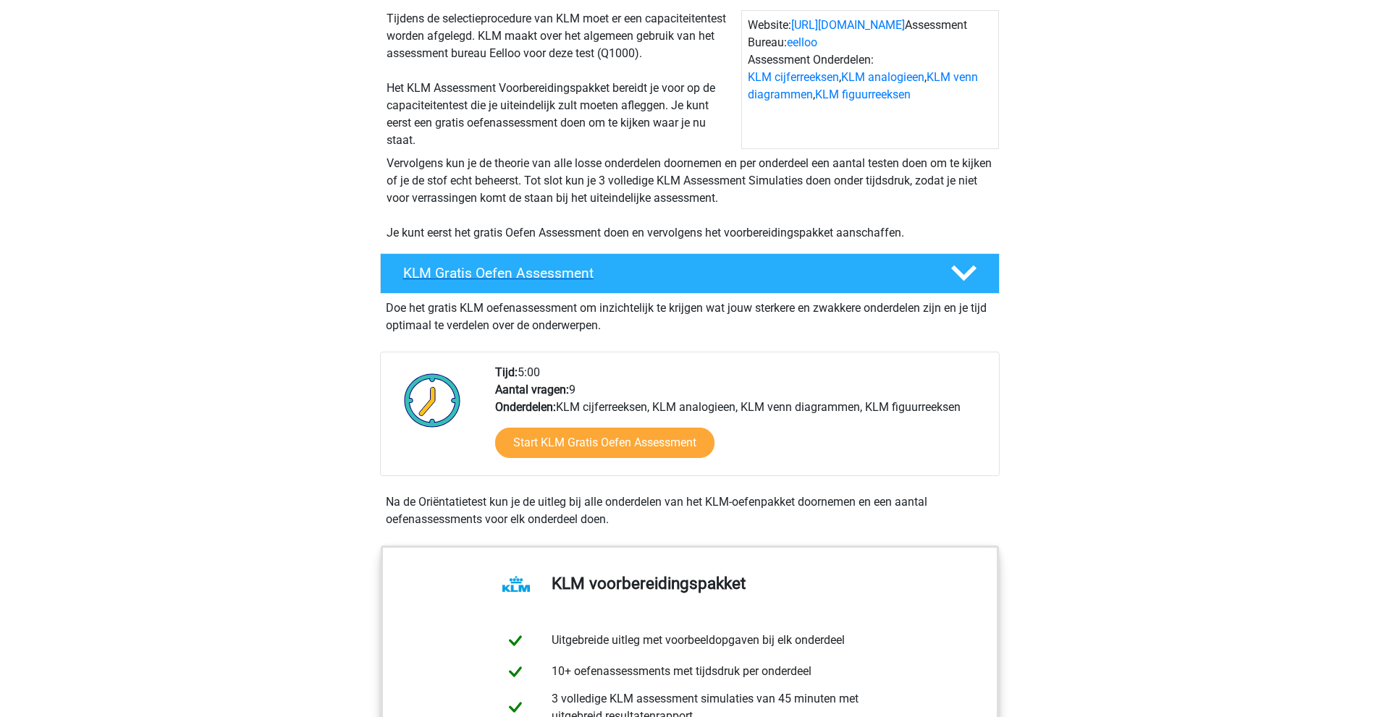
click at [781, 274] on h4 "KLM Gratis Oefen Assessment" at bounding box center [665, 273] width 524 height 17
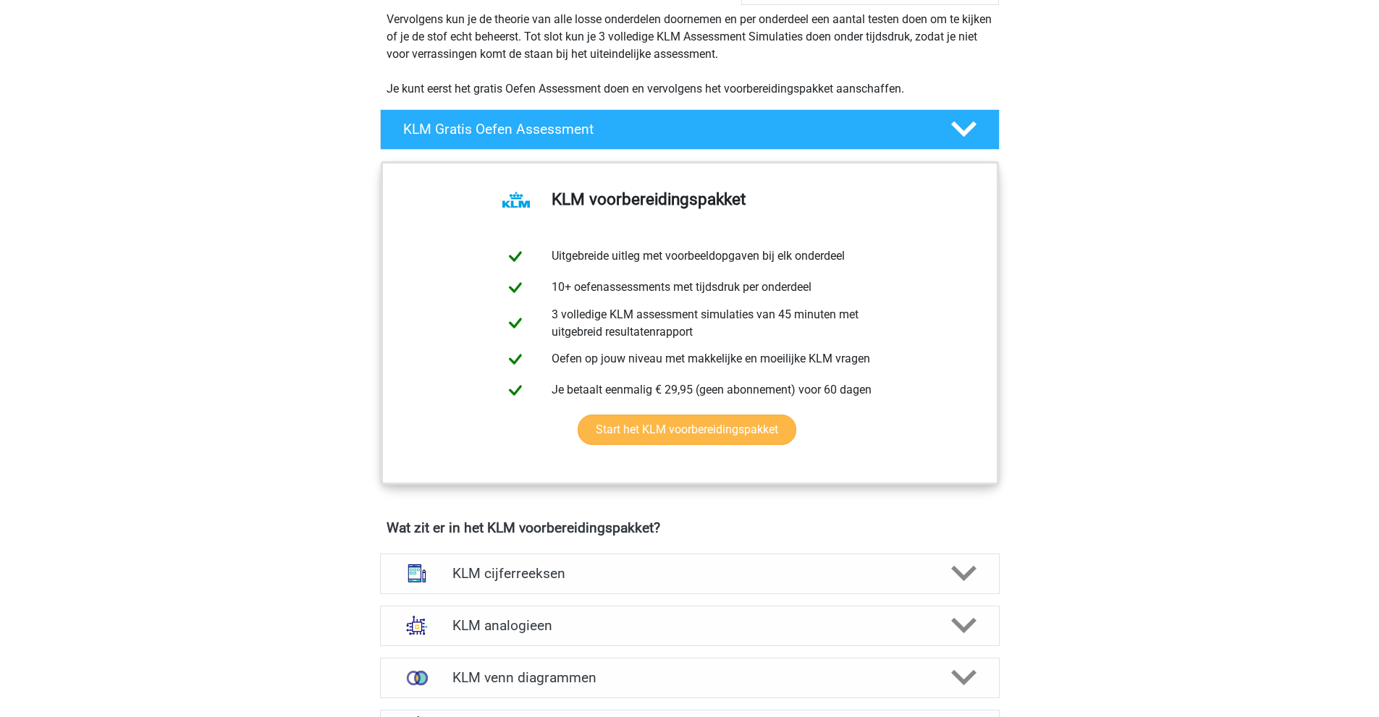
scroll to position [507, 0]
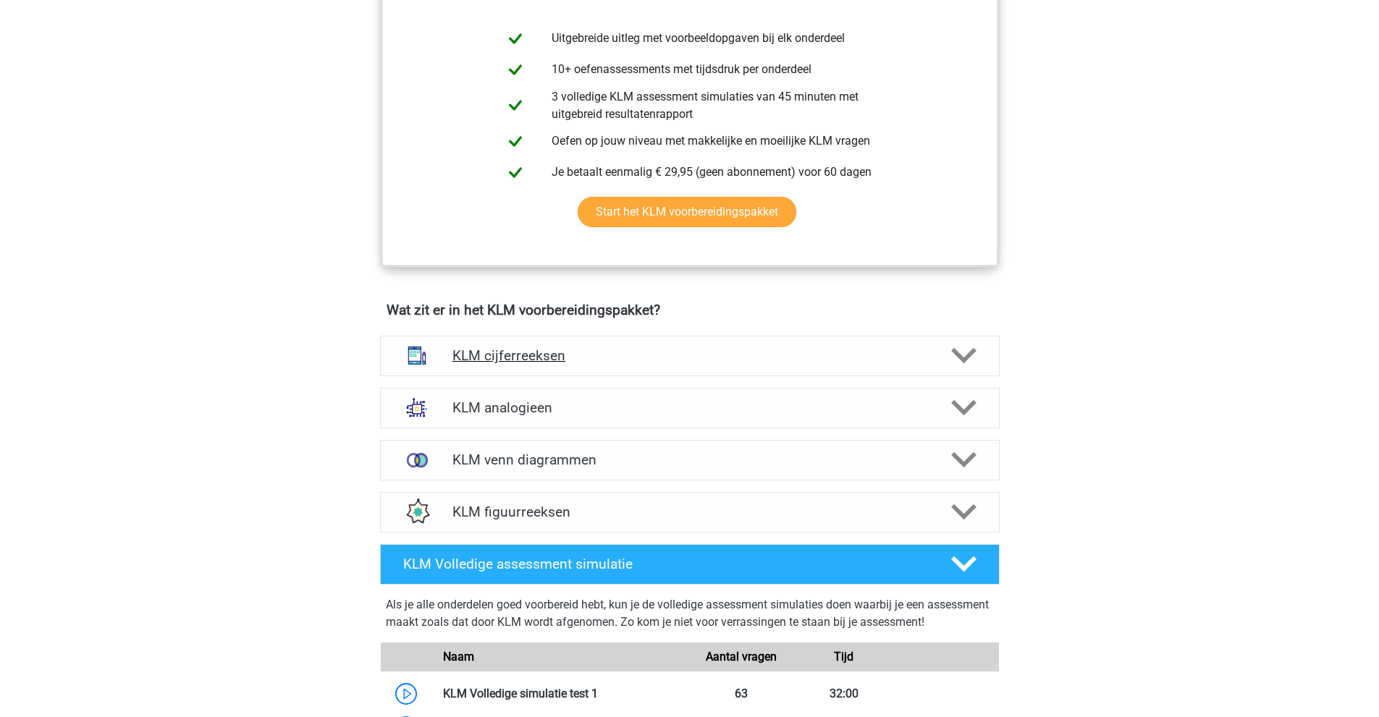
click at [660, 358] on h4 "KLM cijferreeksen" at bounding box center [689, 355] width 474 height 17
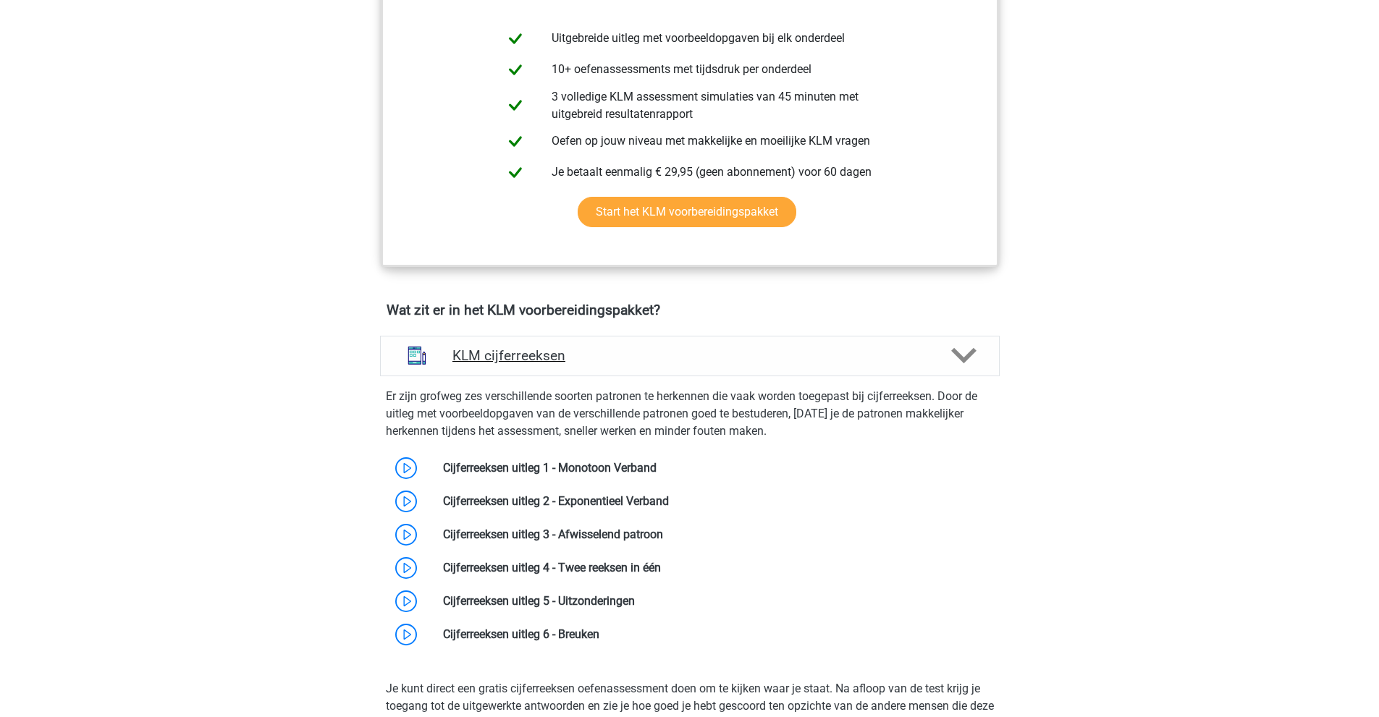
click at [660, 358] on h4 "KLM cijferreeksen" at bounding box center [689, 355] width 474 height 17
click at [656, 461] on link at bounding box center [656, 468] width 0 height 14
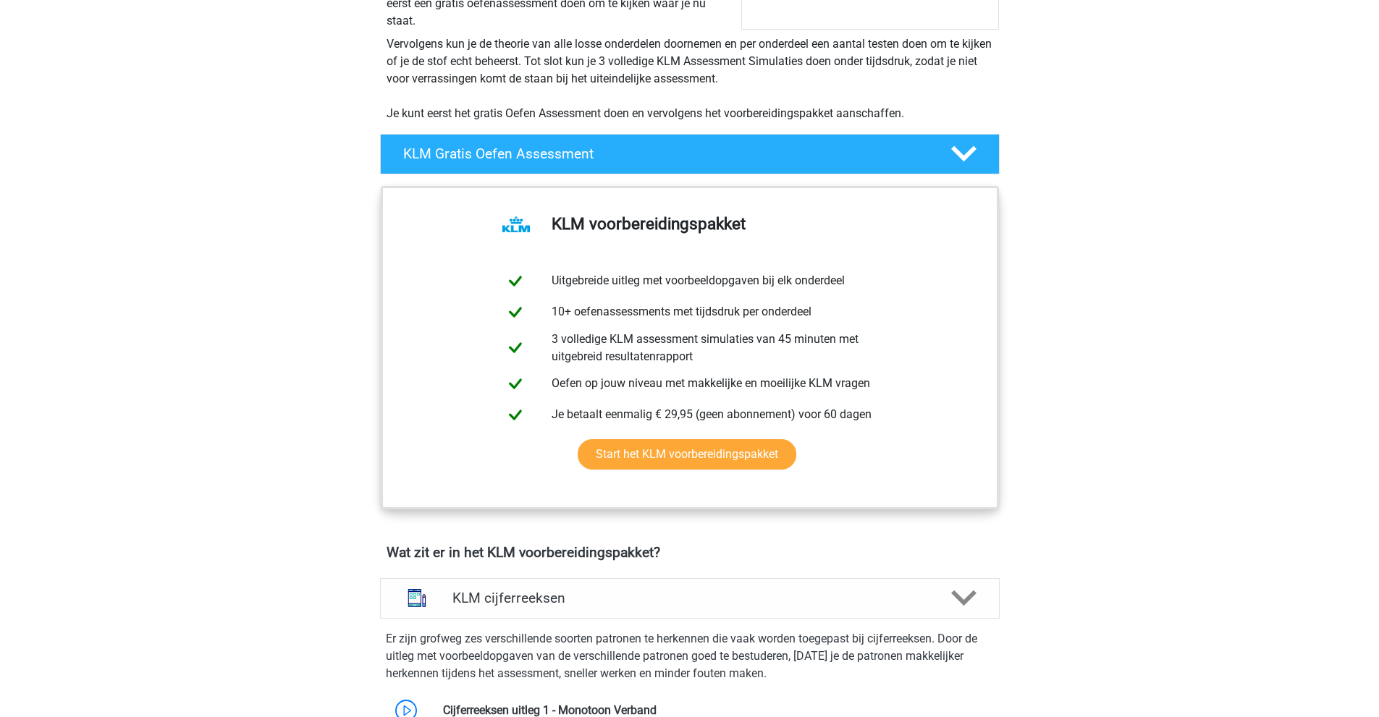
scroll to position [289, 0]
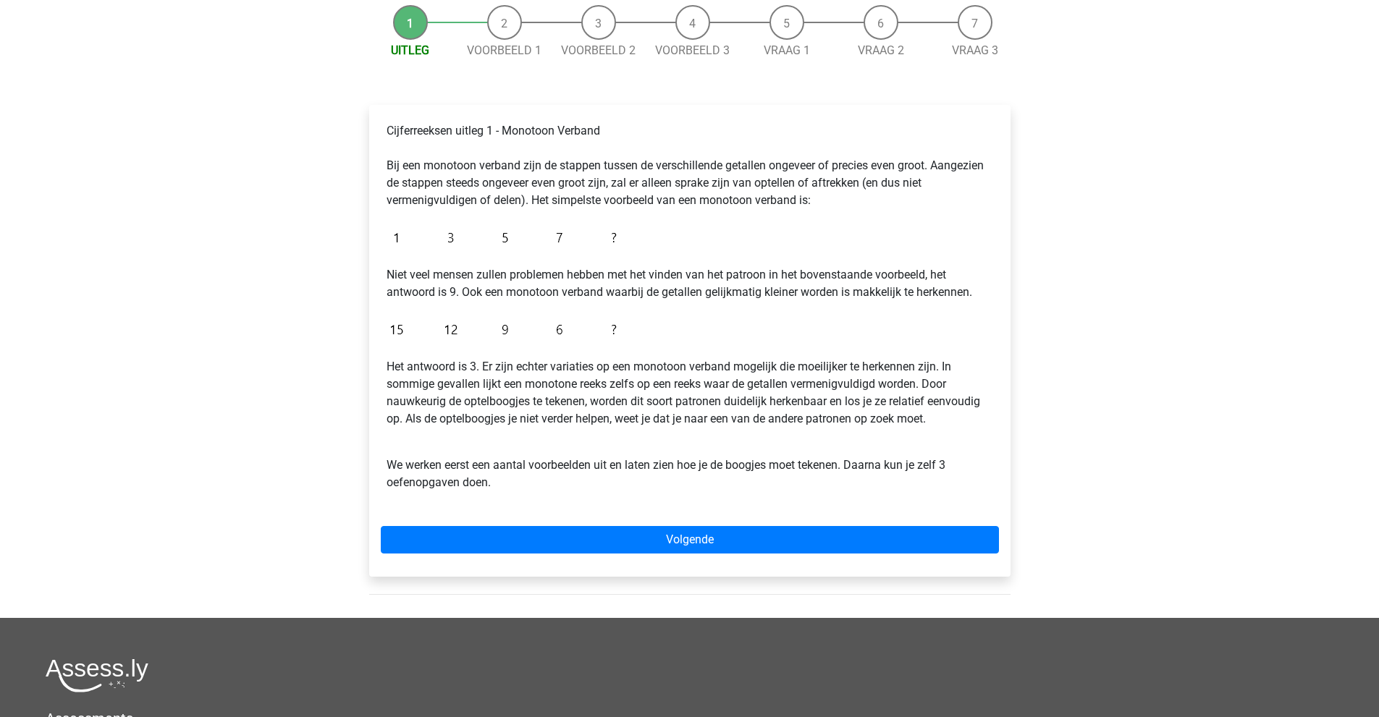
scroll to position [145, 0]
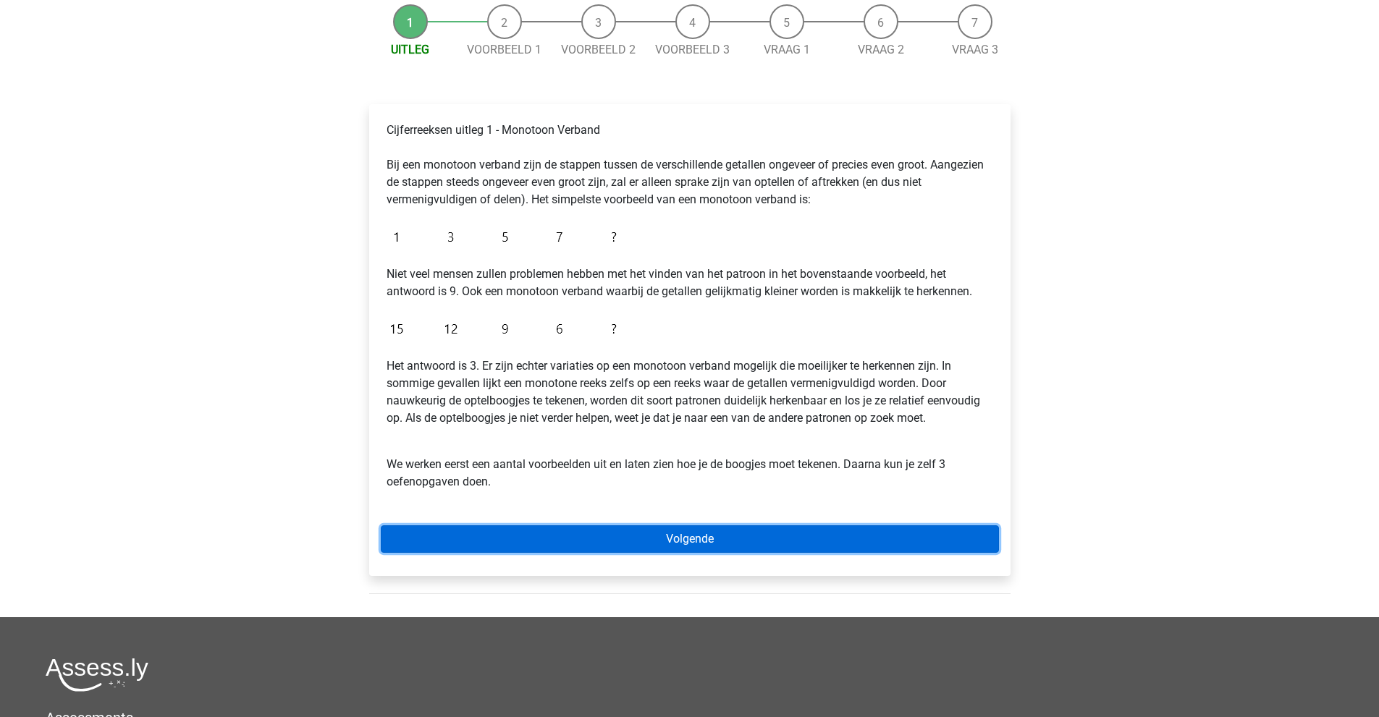
click at [697, 536] on link "Volgende" at bounding box center [690, 539] width 618 height 28
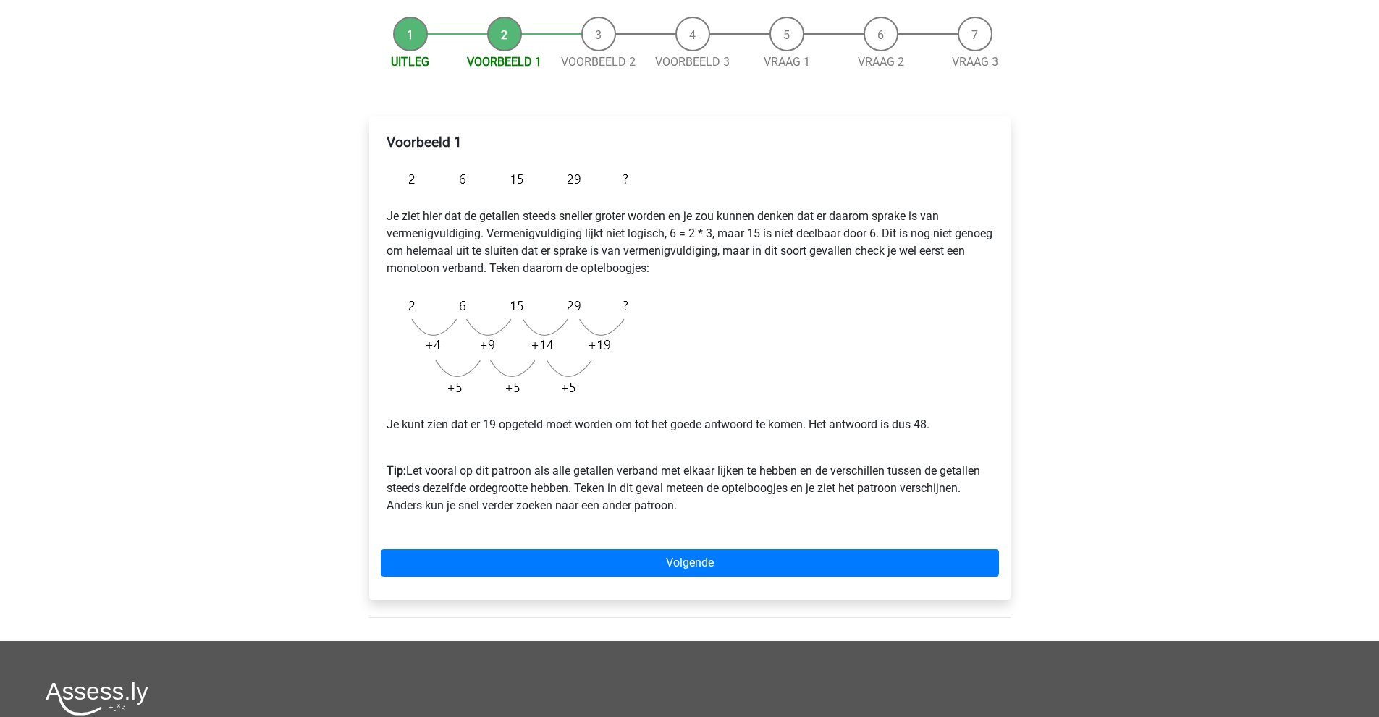
scroll to position [145, 0]
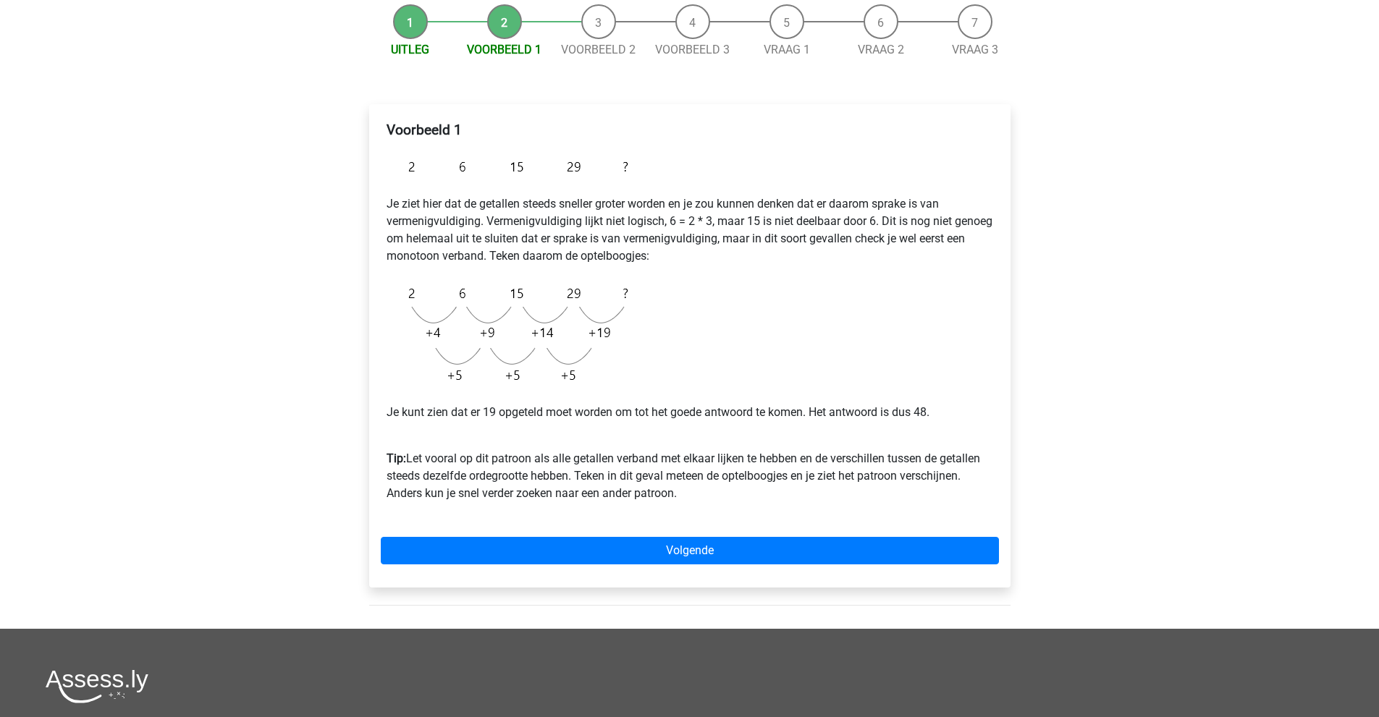
click at [111, 21] on div "Registreer Nederlands English" at bounding box center [689, 433] width 1379 height 1156
